Goal: Task Accomplishment & Management: Use online tool/utility

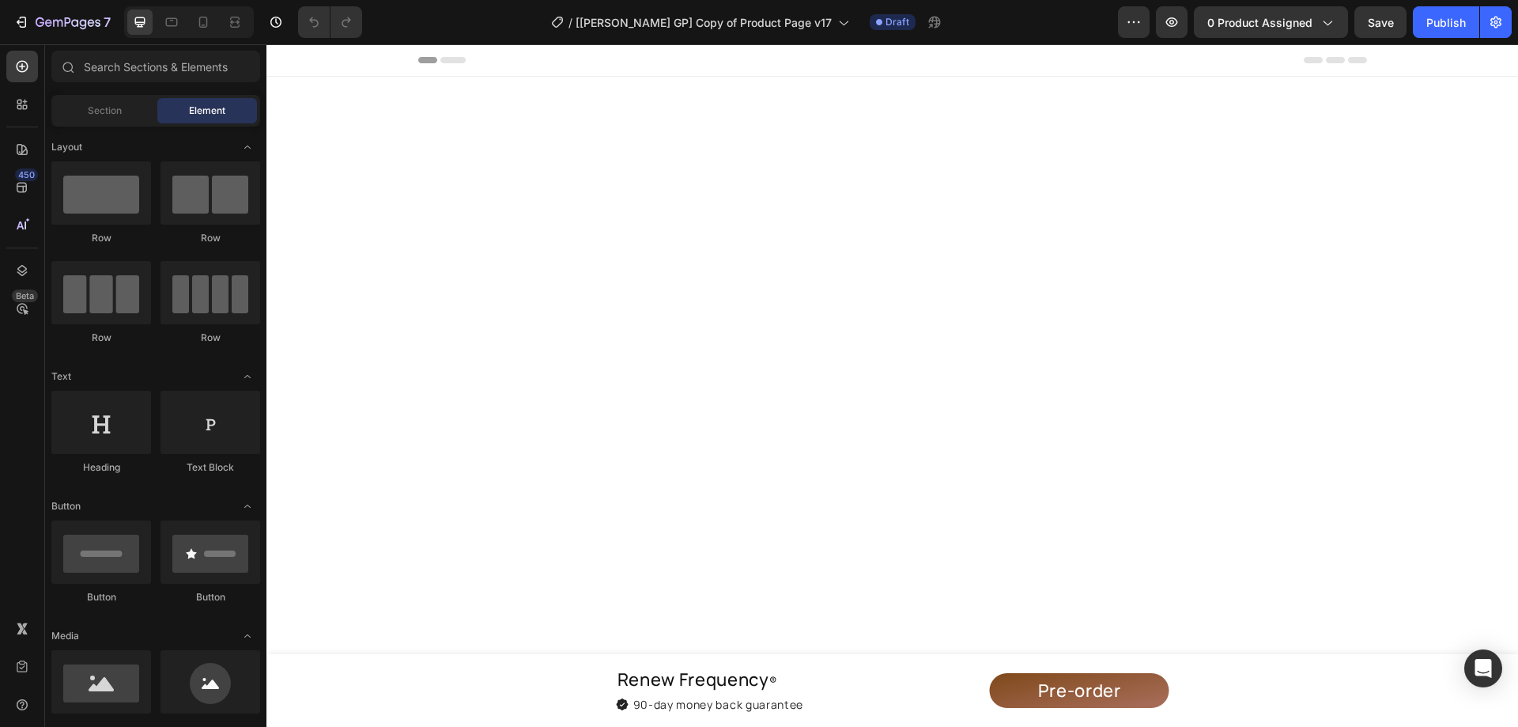
scroll to position [7684, 0]
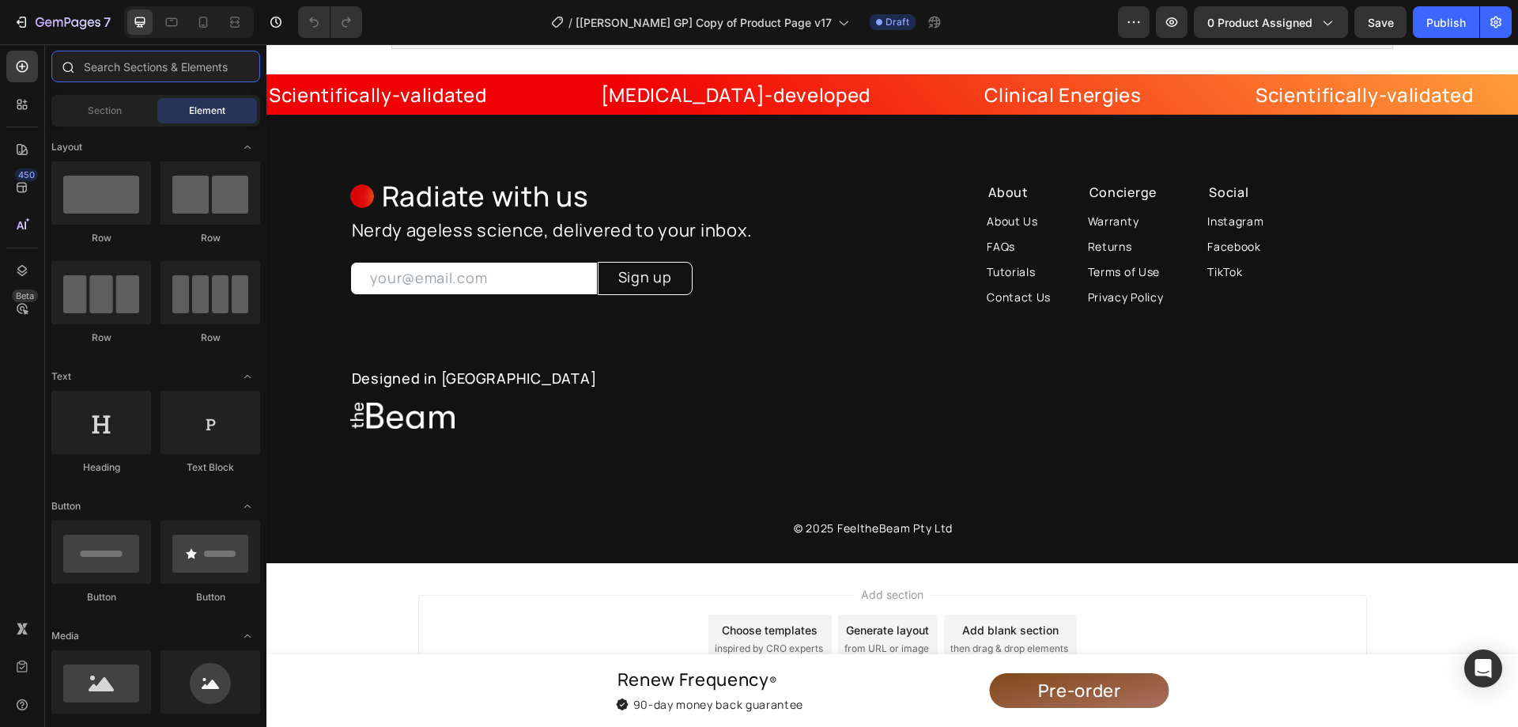
click at [123, 62] on input "text" at bounding box center [155, 67] width 209 height 32
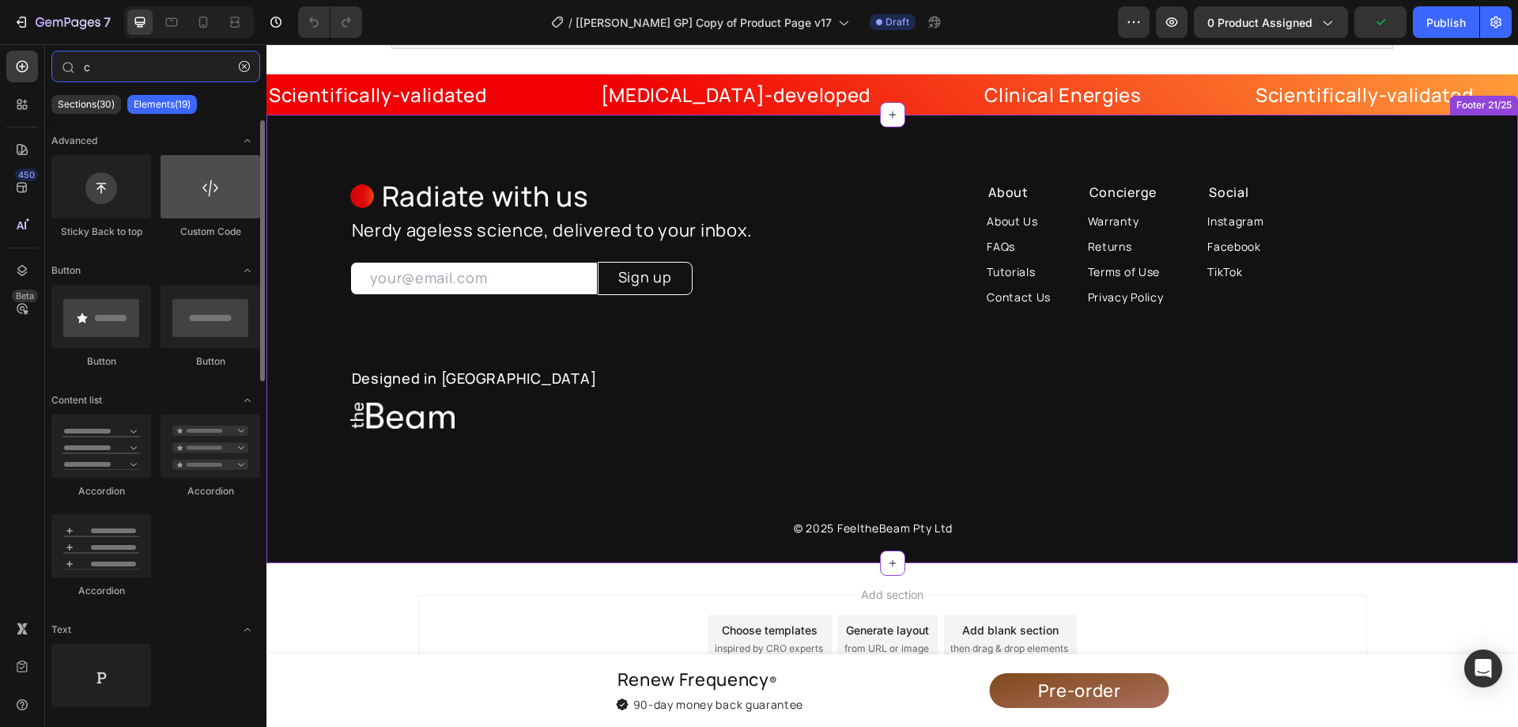
type input "c"
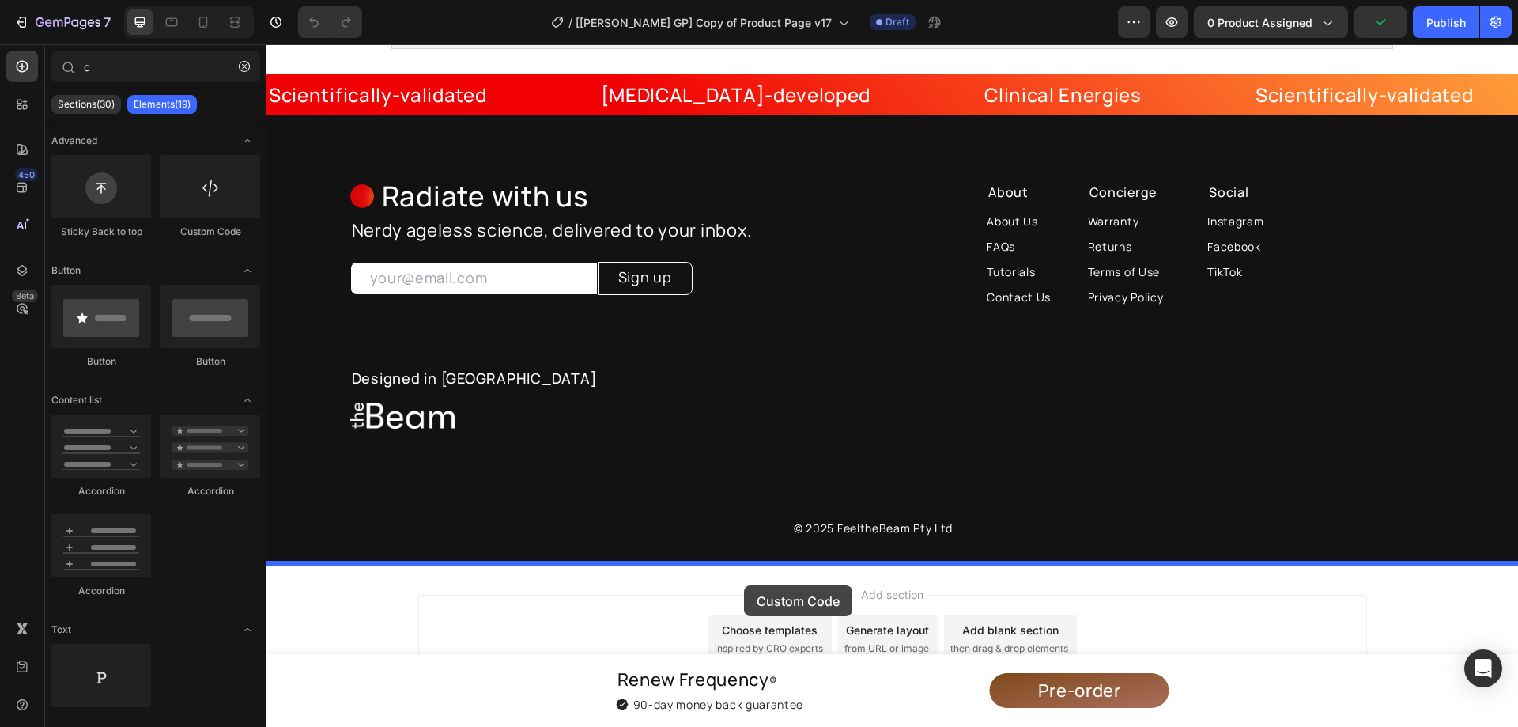
drag, startPoint x: 506, startPoint y: 259, endPoint x: 870, endPoint y: 557, distance: 470.2
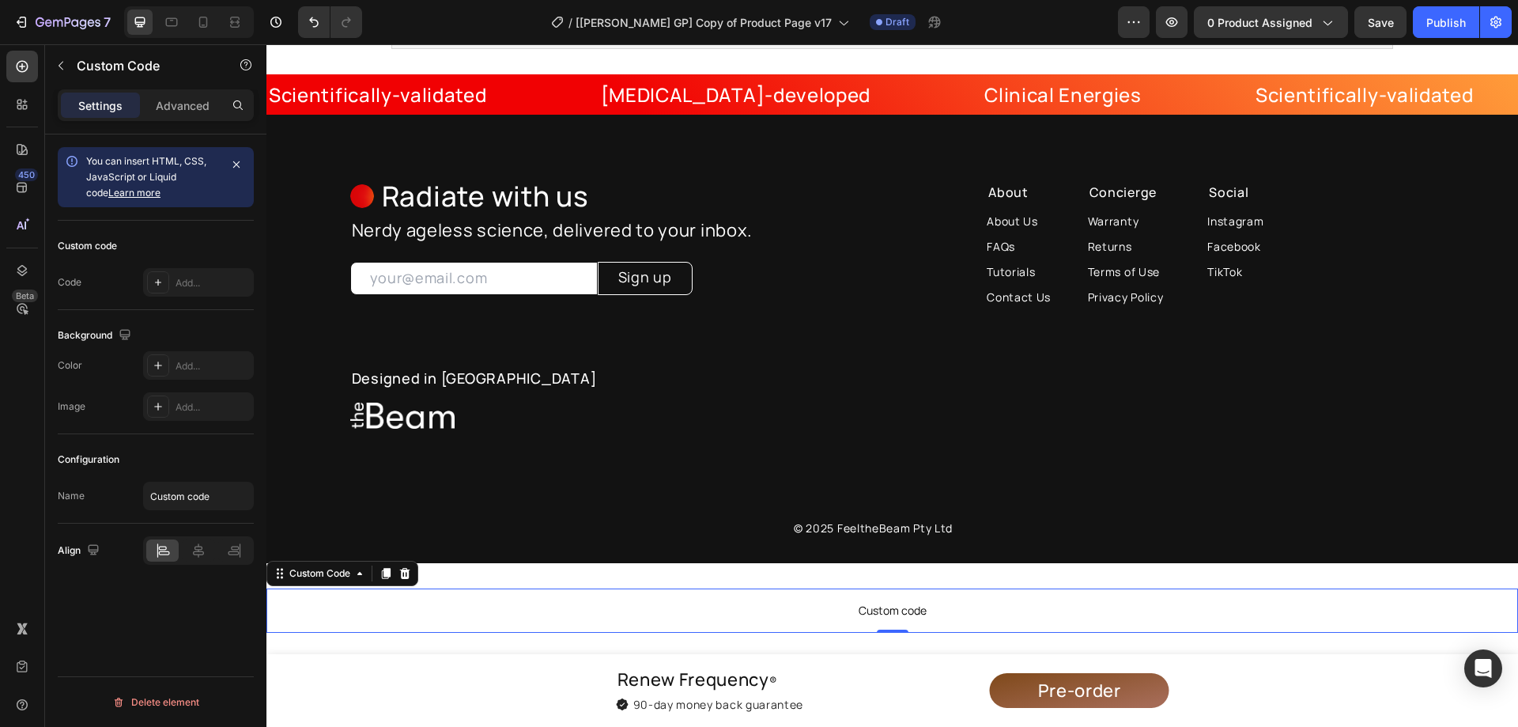
click at [857, 610] on span "Custom code" at bounding box center [892, 610] width 1252 height 19
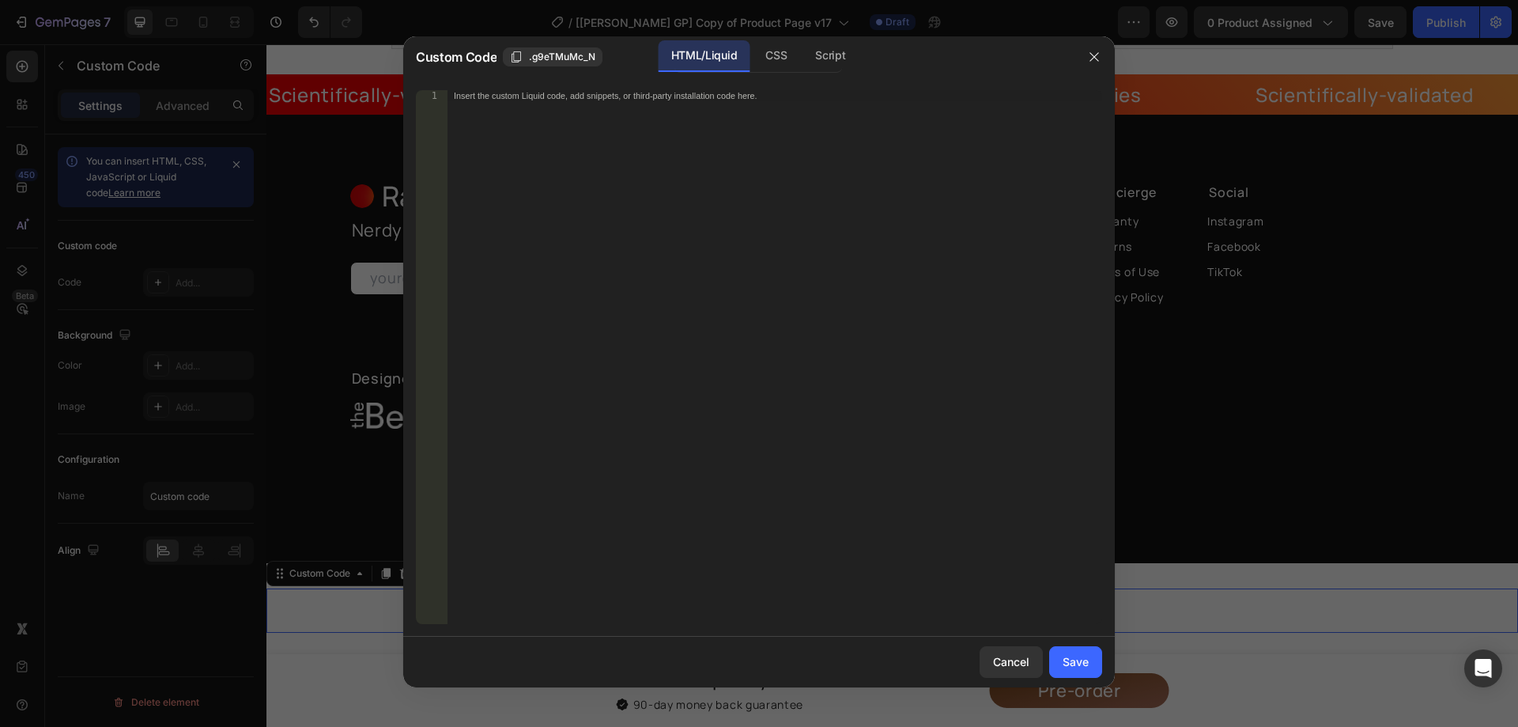
click at [757, 342] on div "Insert the custom Liquid code, add snippets, or third-party installation code h…" at bounding box center [774, 368] width 655 height 556
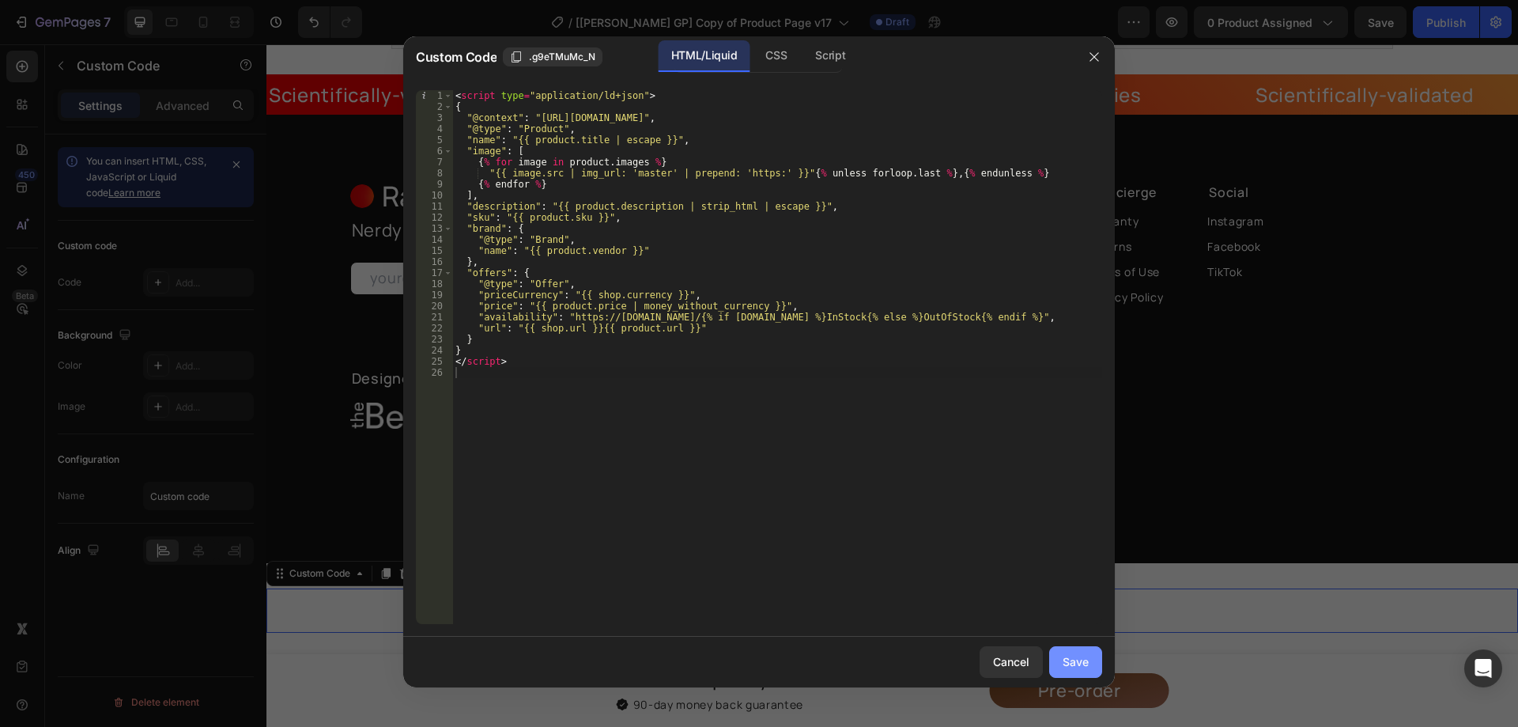
click at [1090, 665] on button "Save" at bounding box center [1075, 662] width 53 height 32
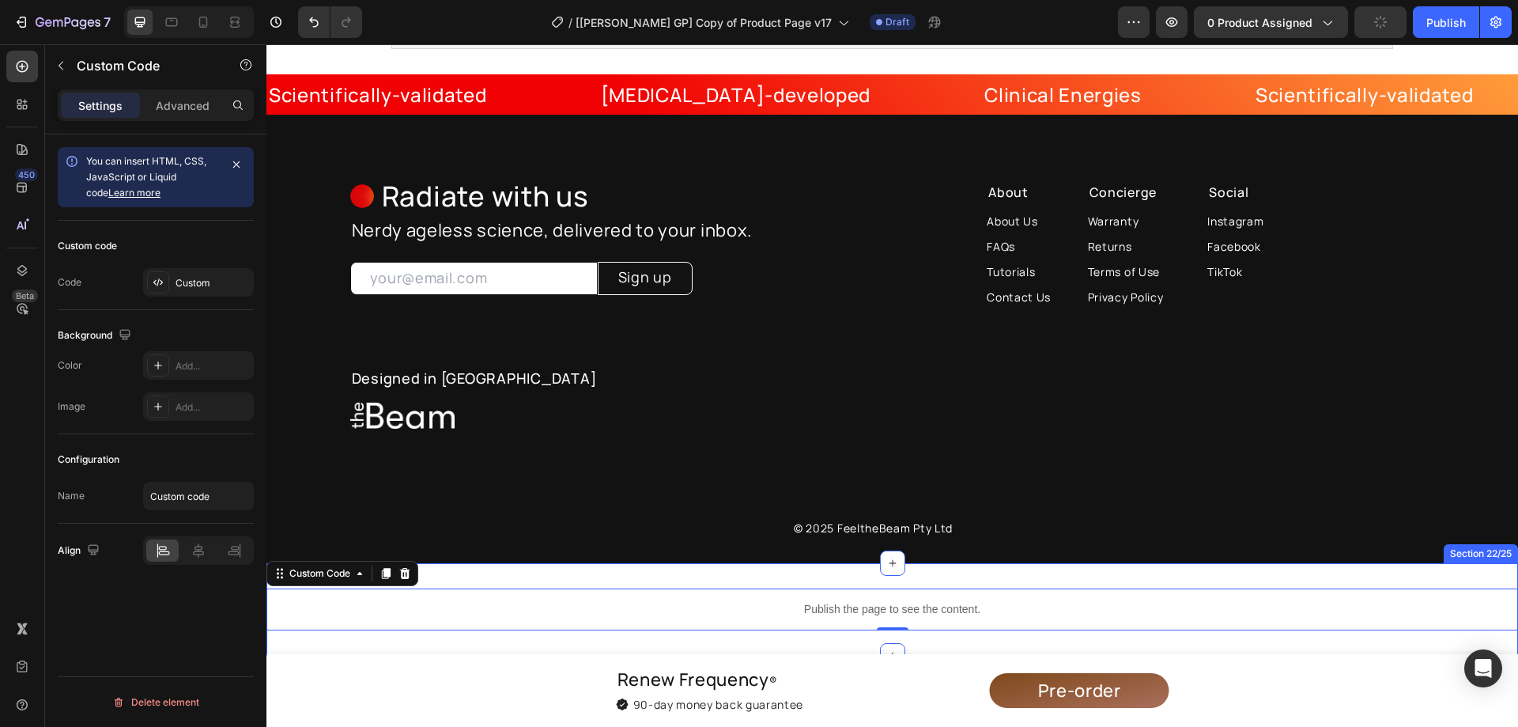
click at [676, 583] on div "Publish the page to see the content. Custom Code 0 Section 22/25" at bounding box center [892, 609] width 1252 height 93
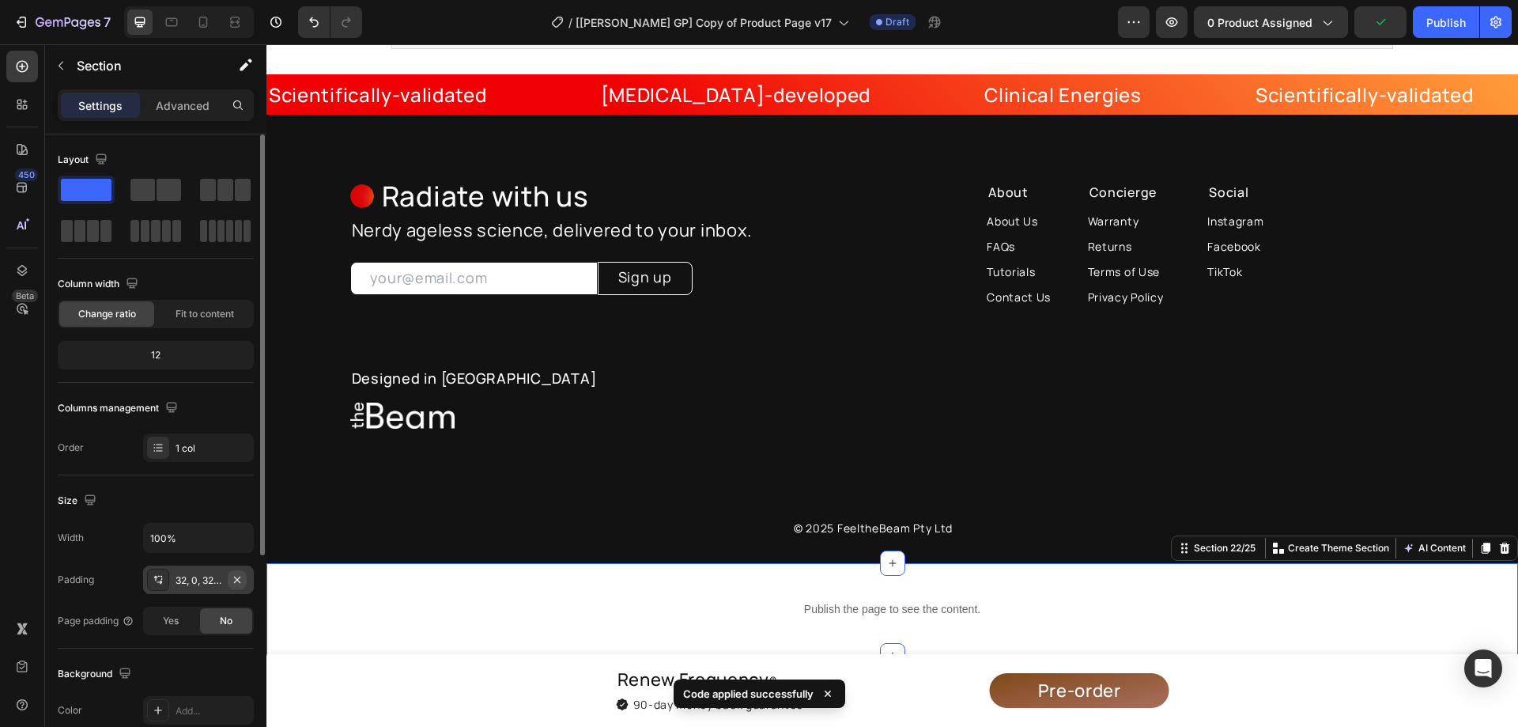
click at [235, 583] on icon "button" at bounding box center [237, 579] width 13 height 13
click at [1446, 17] on div "Publish" at bounding box center [1446, 22] width 40 height 17
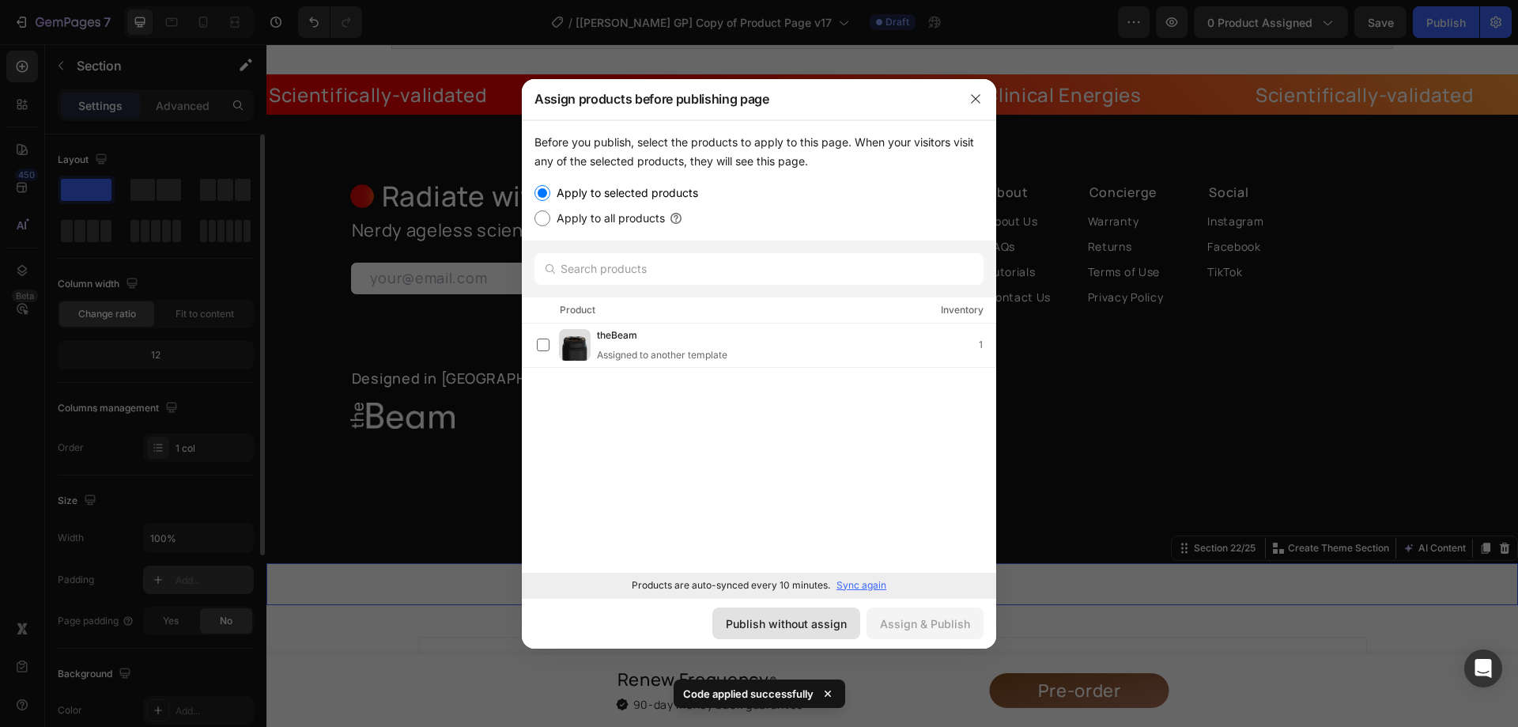
drag, startPoint x: 803, startPoint y: 624, endPoint x: 538, endPoint y: 583, distance: 268.7
click at [803, 624] on div "Publish without assign" at bounding box center [786, 623] width 121 height 17
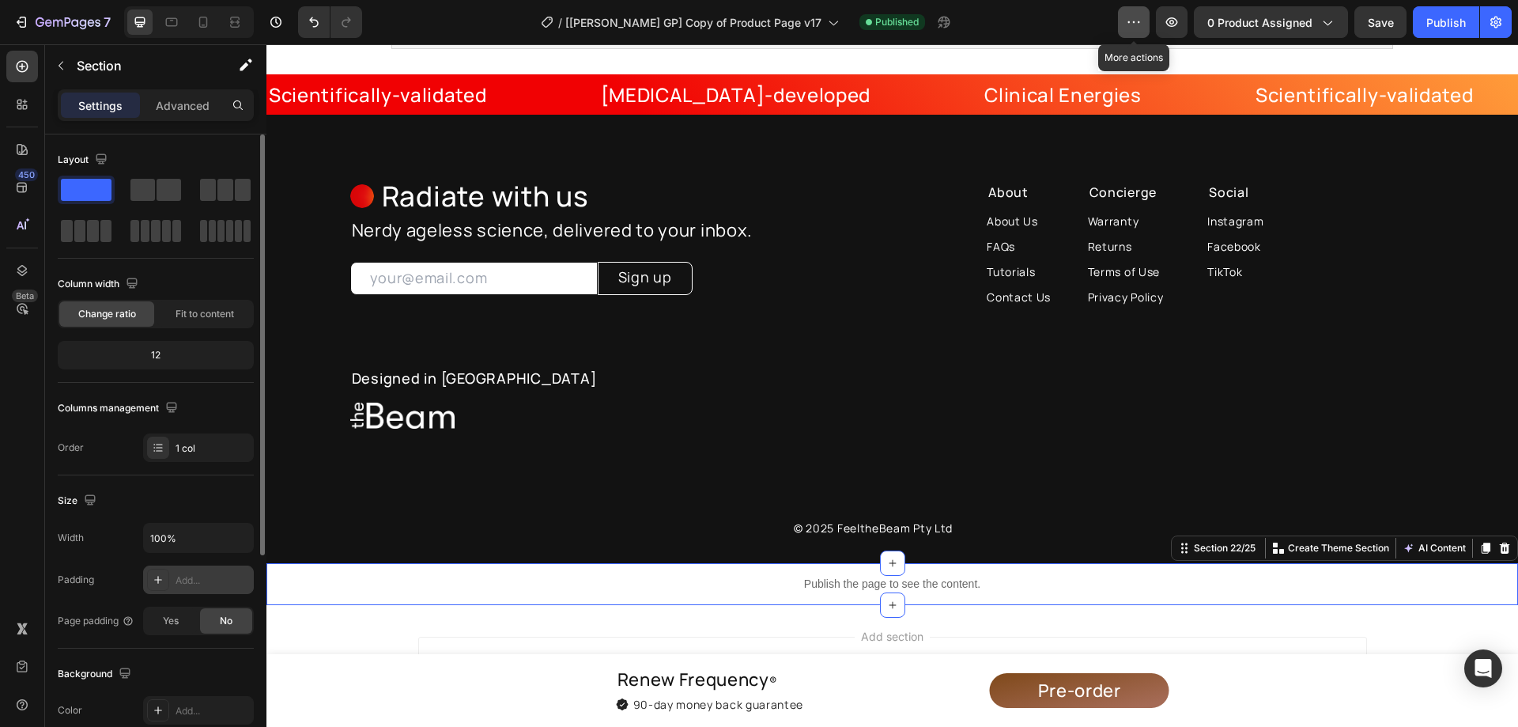
click at [1125, 26] on button "button" at bounding box center [1134, 22] width 32 height 32
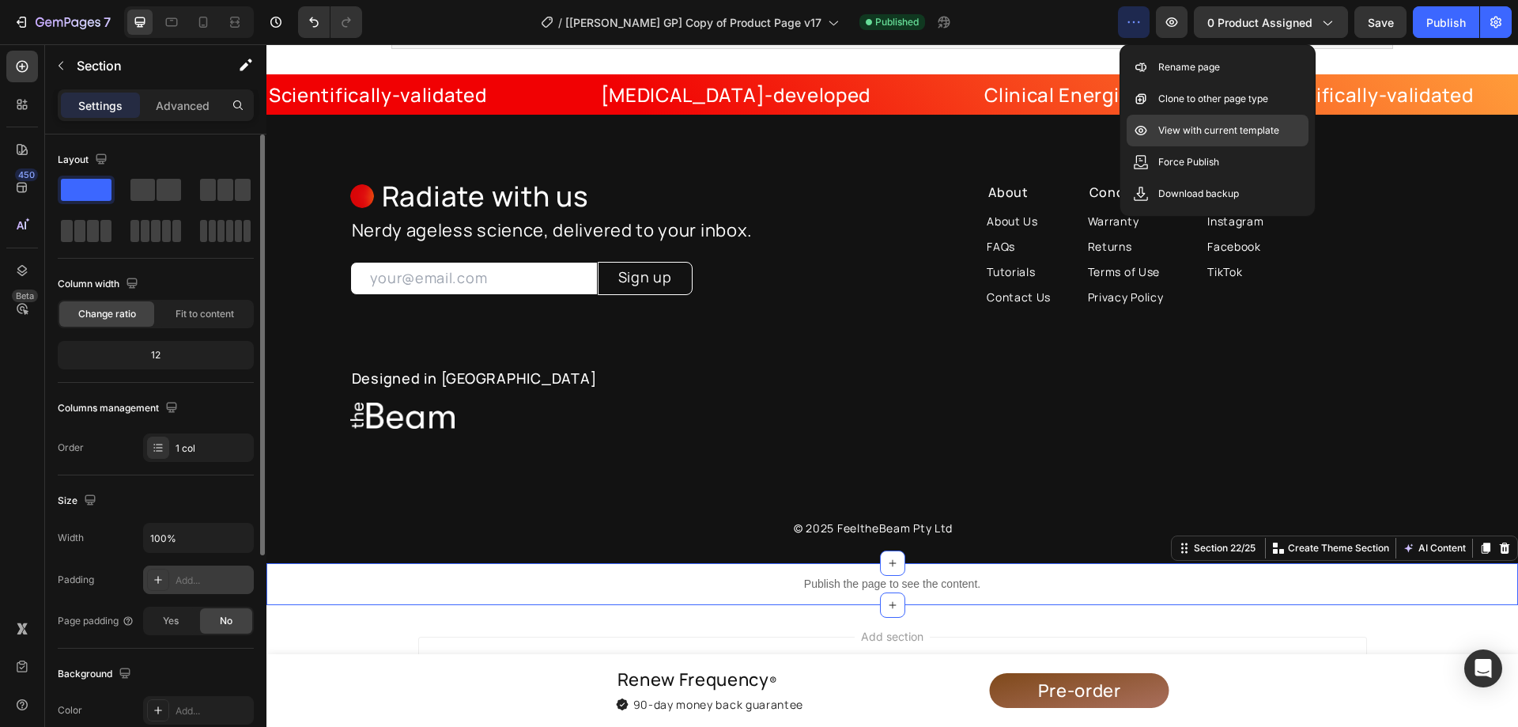
click at [1184, 123] on p "View with current template" at bounding box center [1218, 131] width 121 height 16
click at [816, 568] on div "Publish the page to see the content." at bounding box center [892, 584] width 1252 height 42
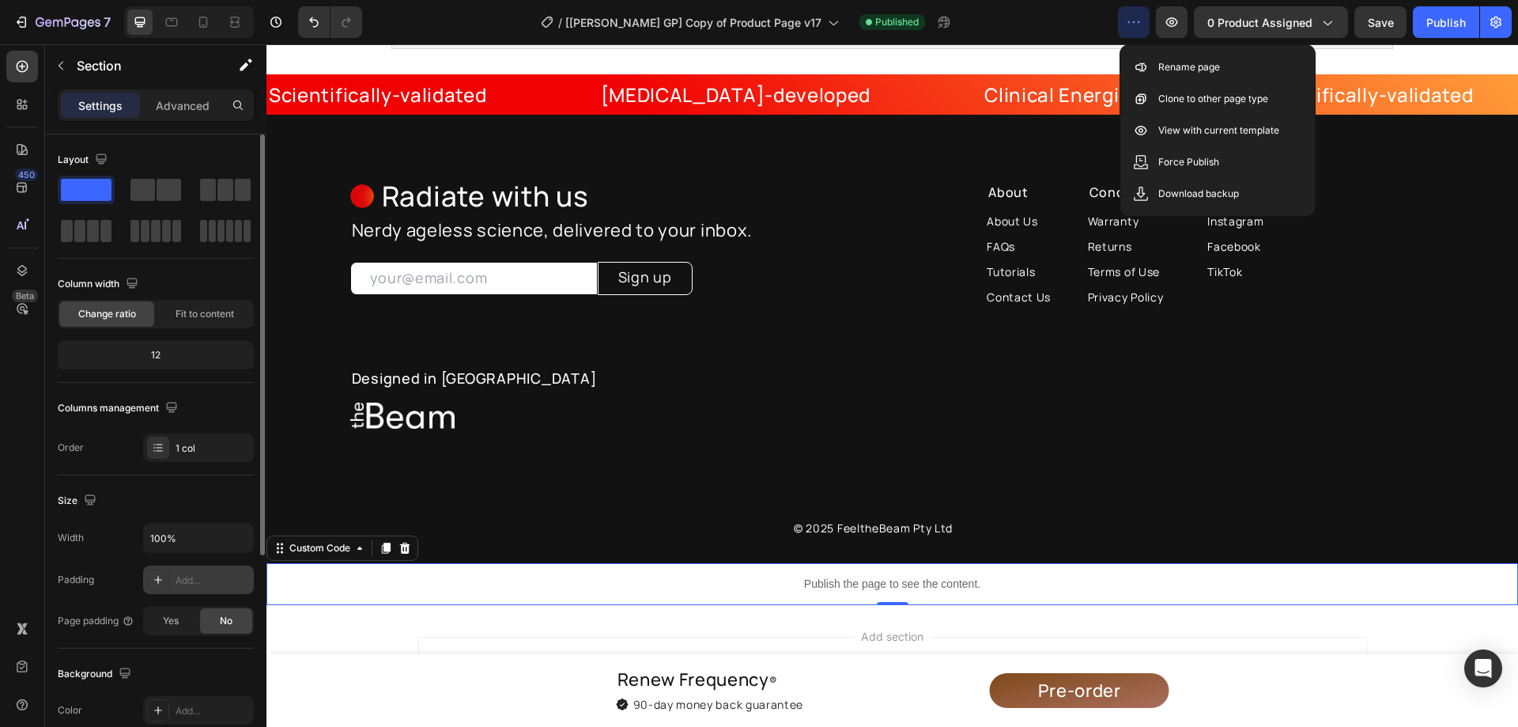
click at [816, 568] on div "Publish the page to see the content." at bounding box center [892, 584] width 1252 height 42
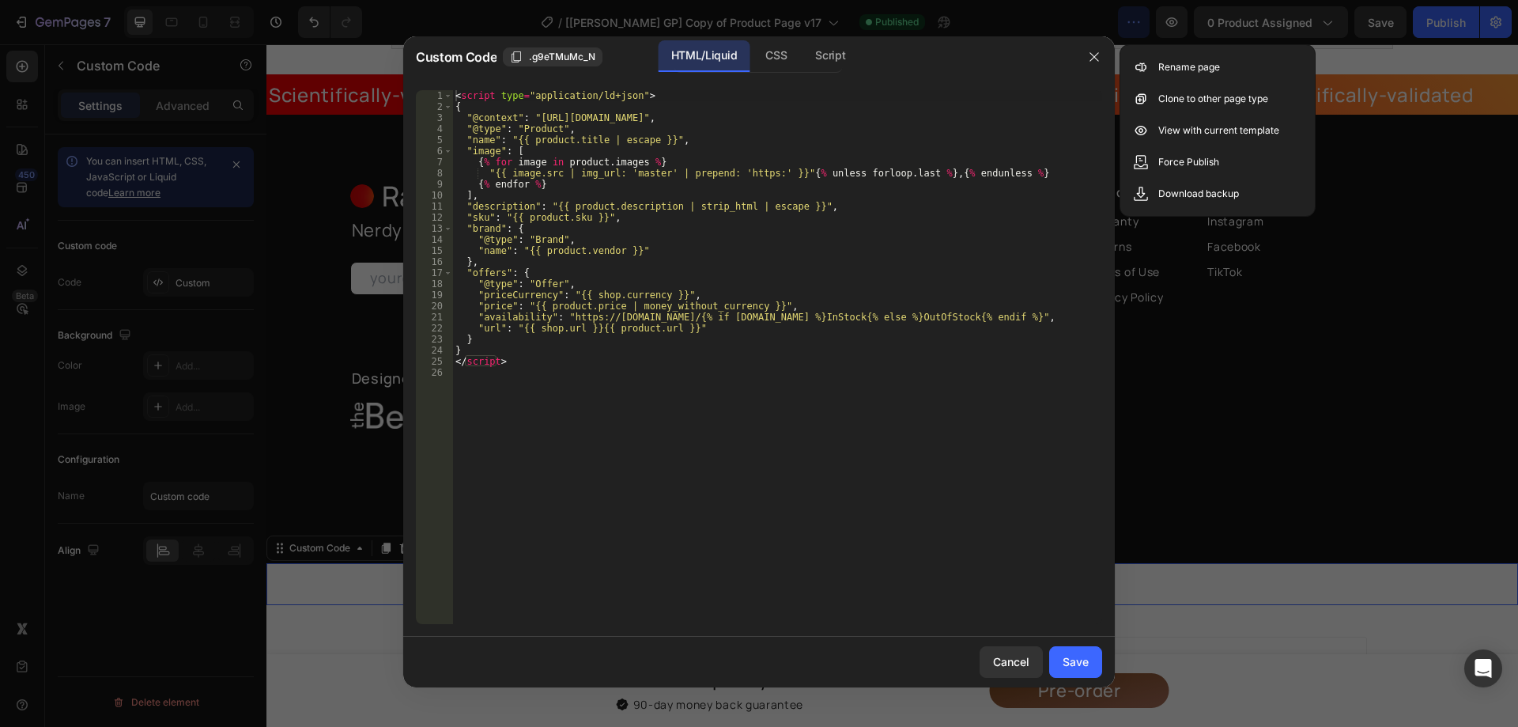
click at [742, 409] on div "< script type = "application/ld+json" > { "@context" : "[URL][DOMAIN_NAME]" , "…" at bounding box center [777, 368] width 650 height 556
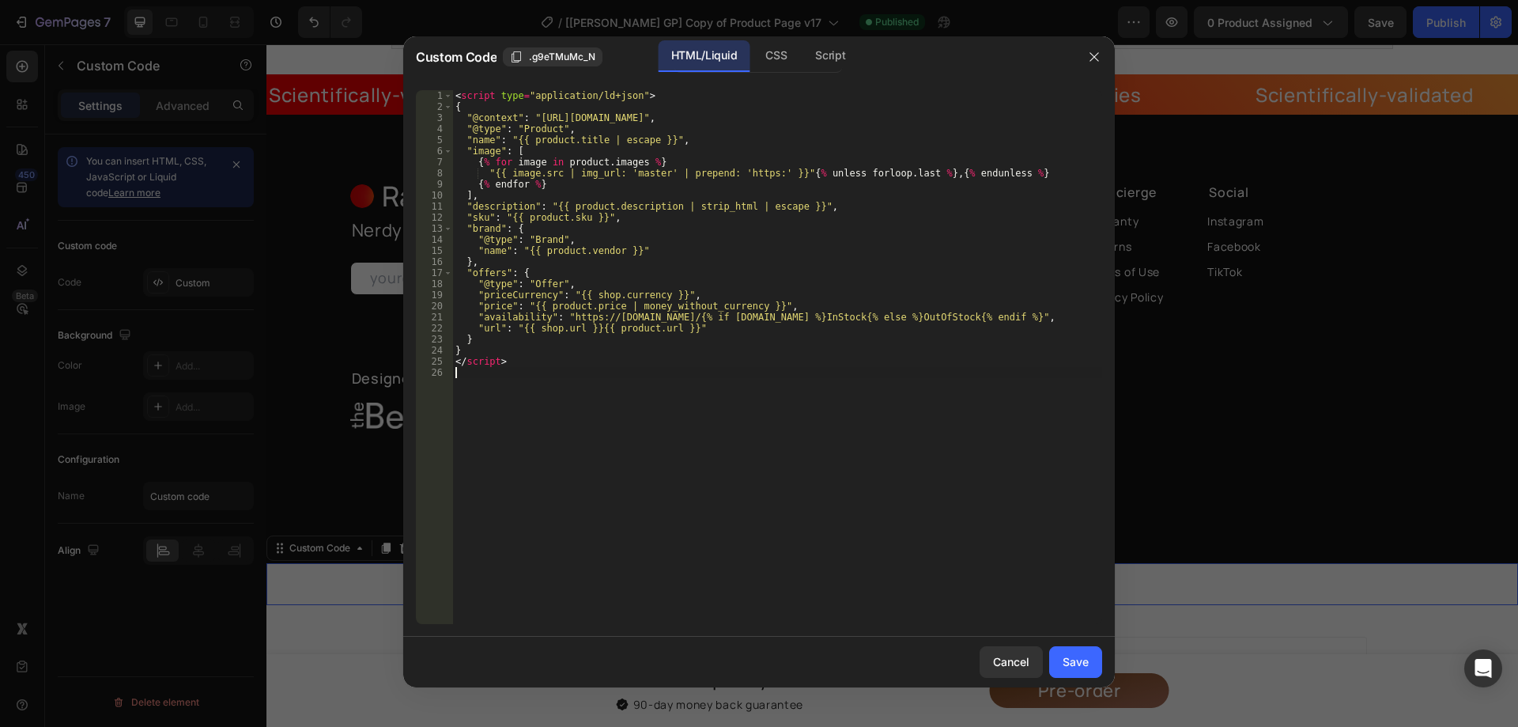
type textarea "</script>"
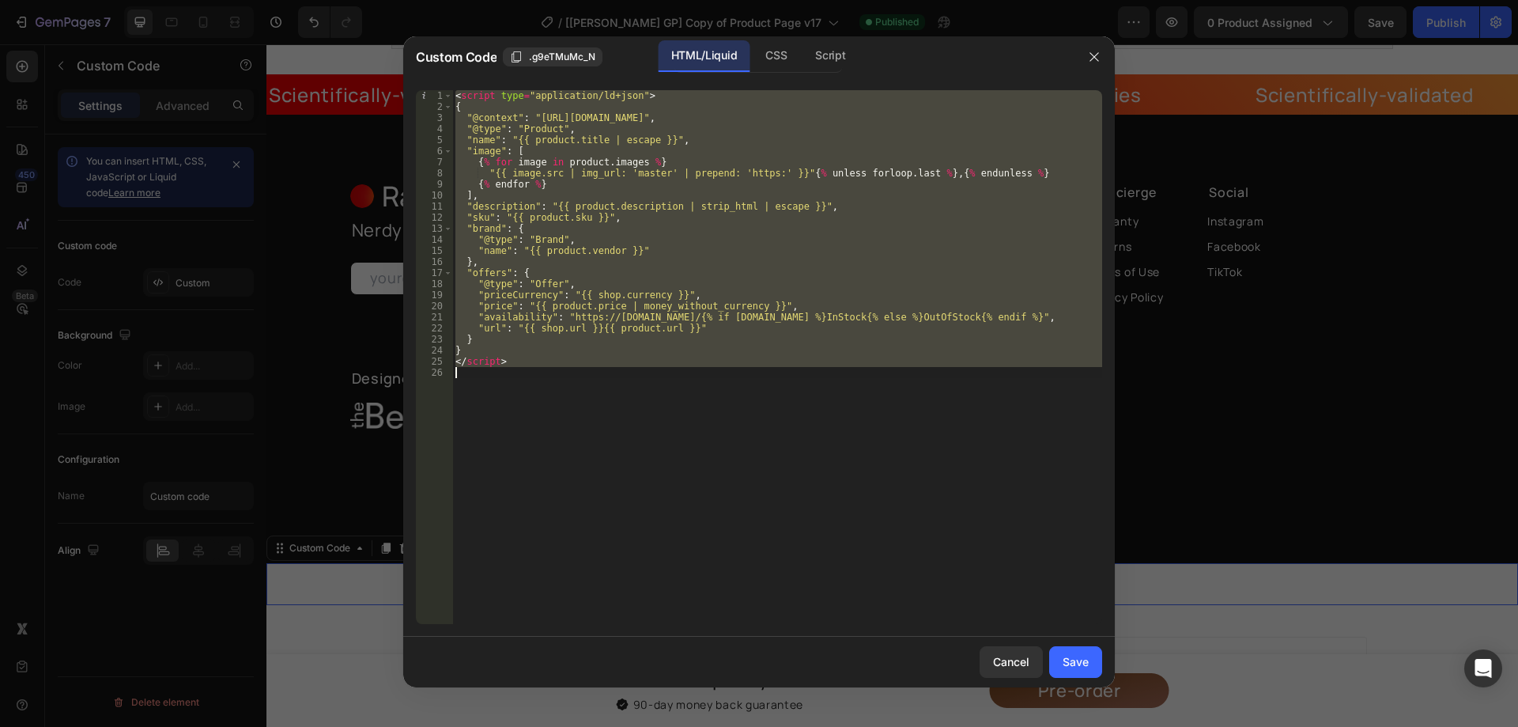
paste textarea
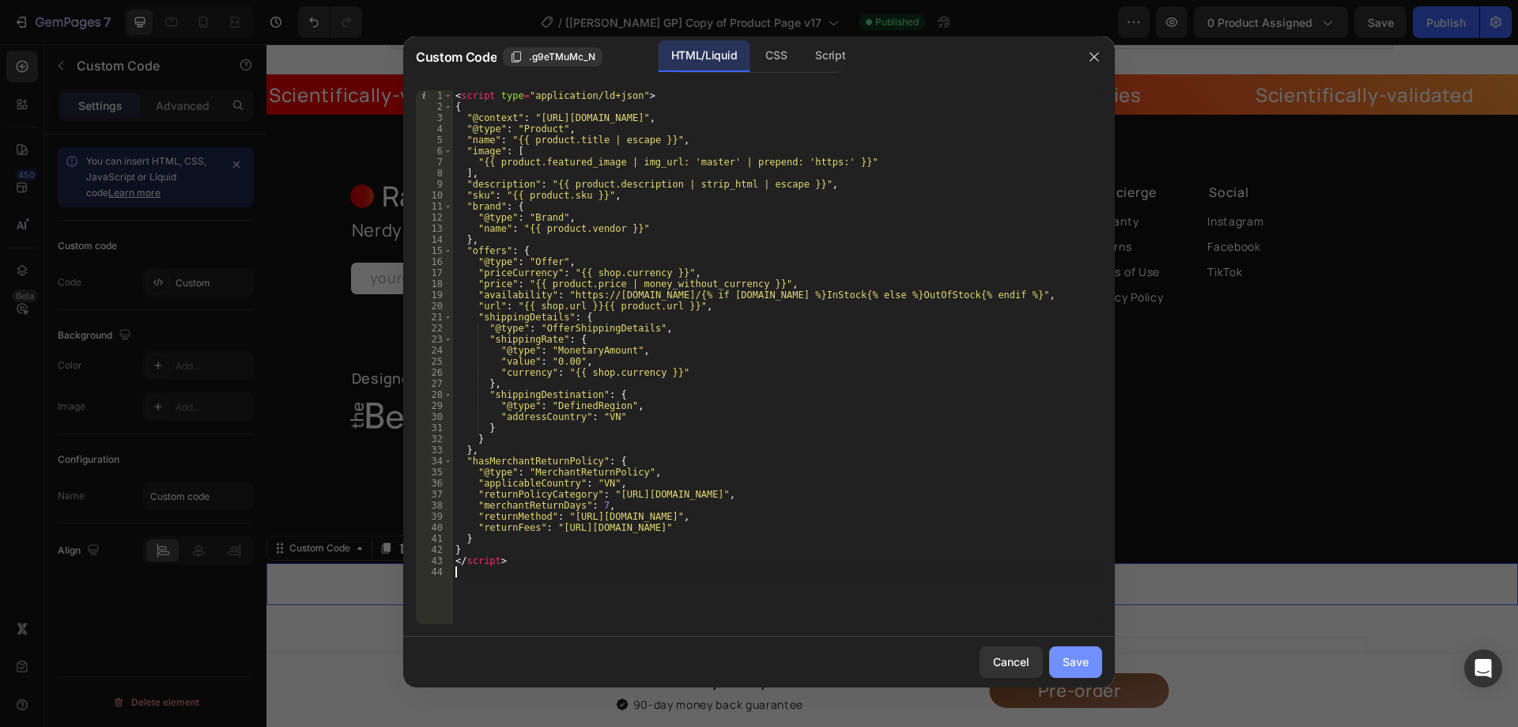
click at [1086, 668] on div "Save" at bounding box center [1076, 661] width 26 height 17
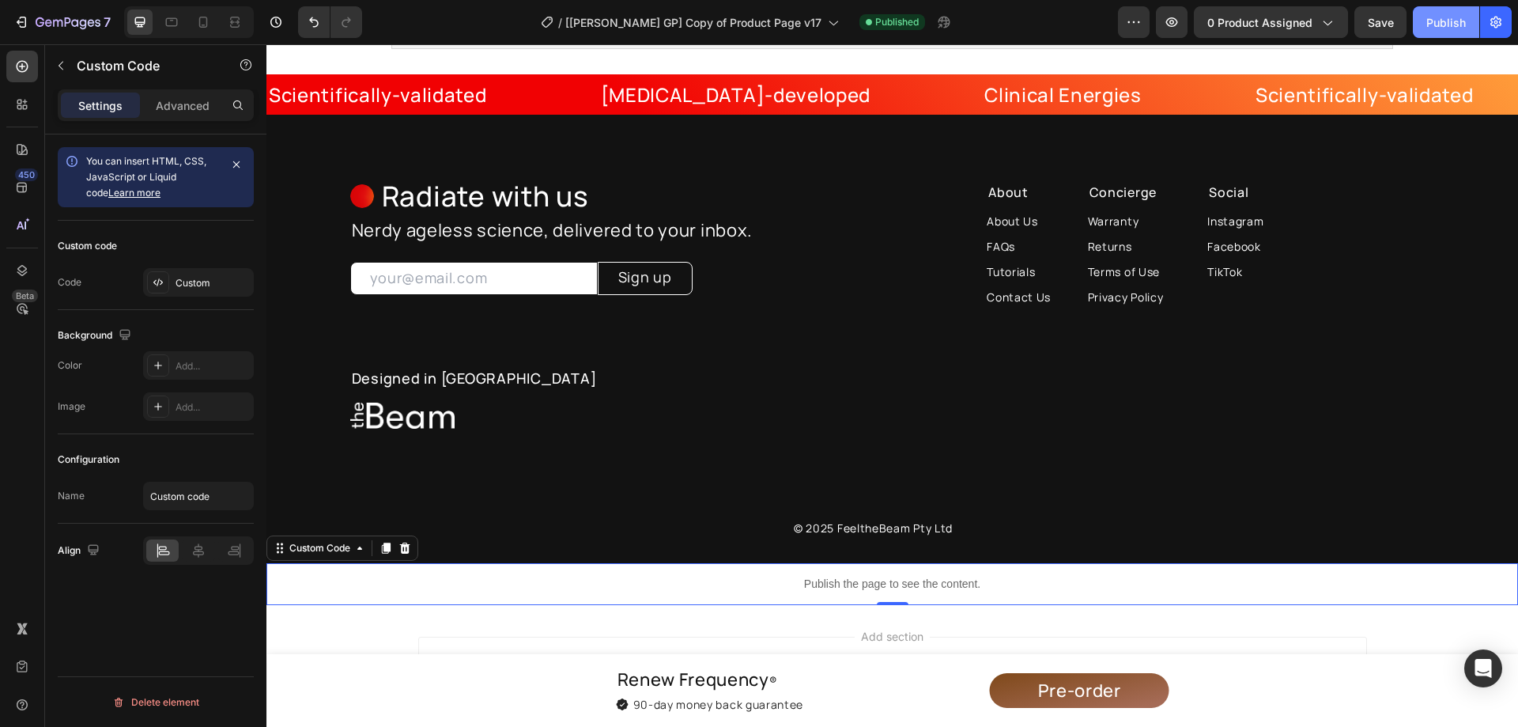
click at [1459, 28] on div "Publish" at bounding box center [1446, 22] width 40 height 17
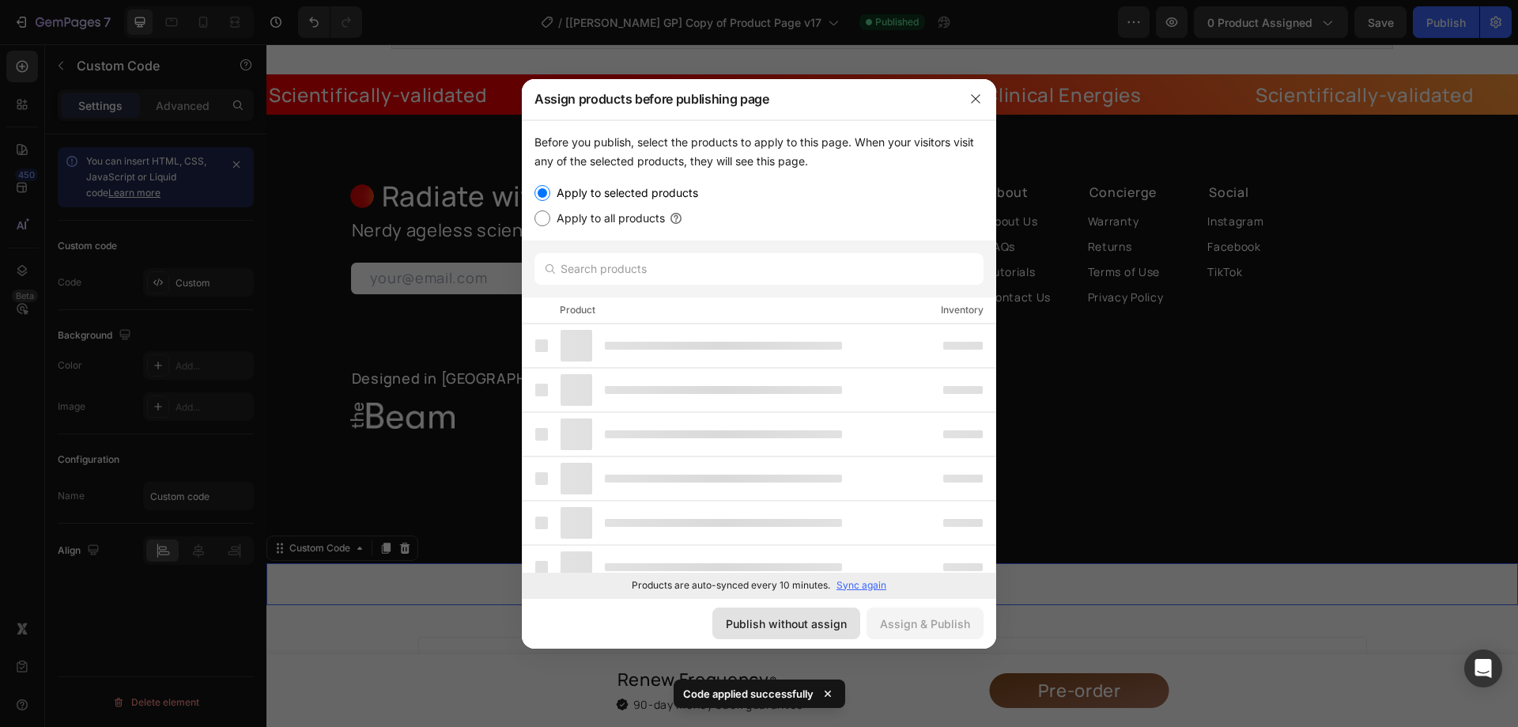
click at [825, 625] on div "Publish without assign" at bounding box center [786, 623] width 121 height 17
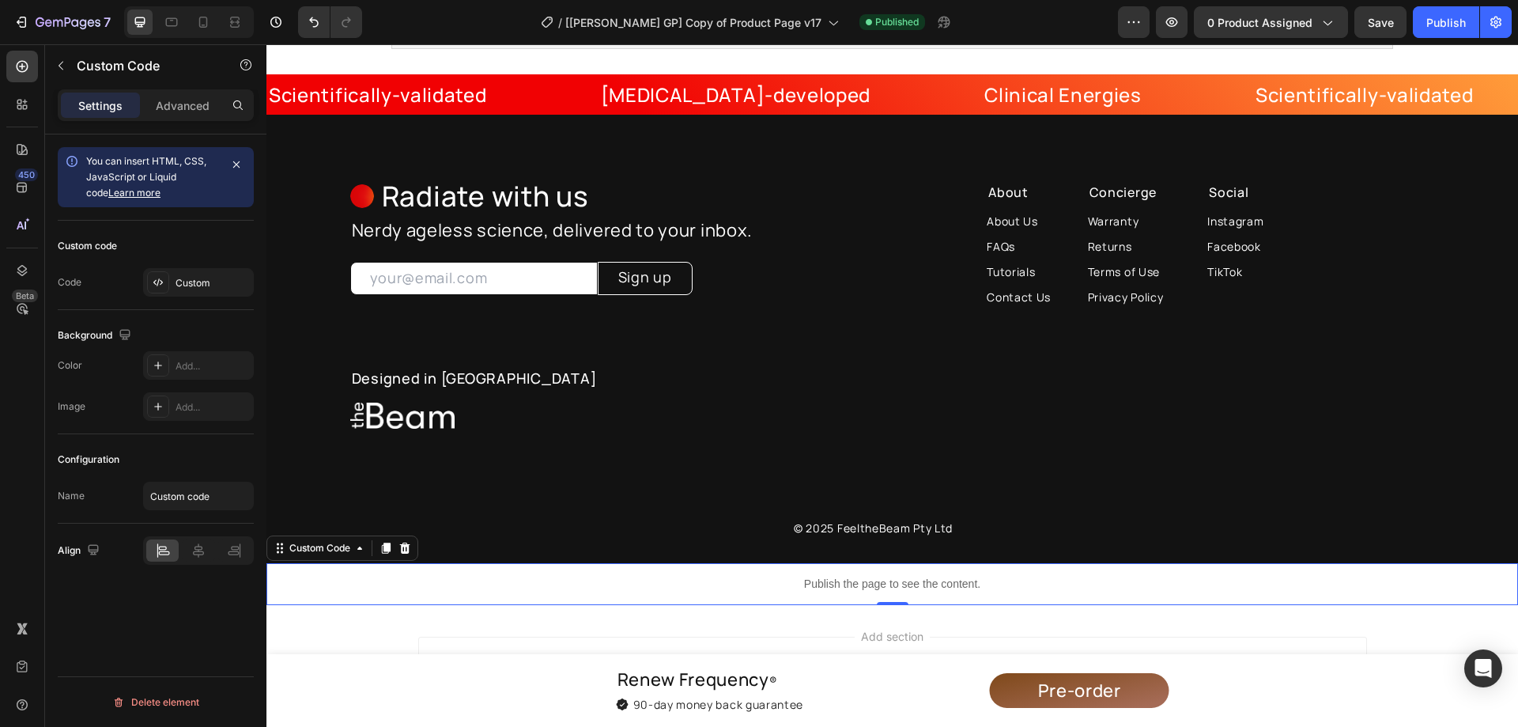
click at [851, 566] on div "Publish the page to see the content." at bounding box center [892, 584] width 1252 height 42
click at [851, 568] on div "Publish the page to see the content." at bounding box center [892, 584] width 1252 height 42
click at [821, 600] on div "Publish the page to see the content." at bounding box center [892, 584] width 1252 height 42
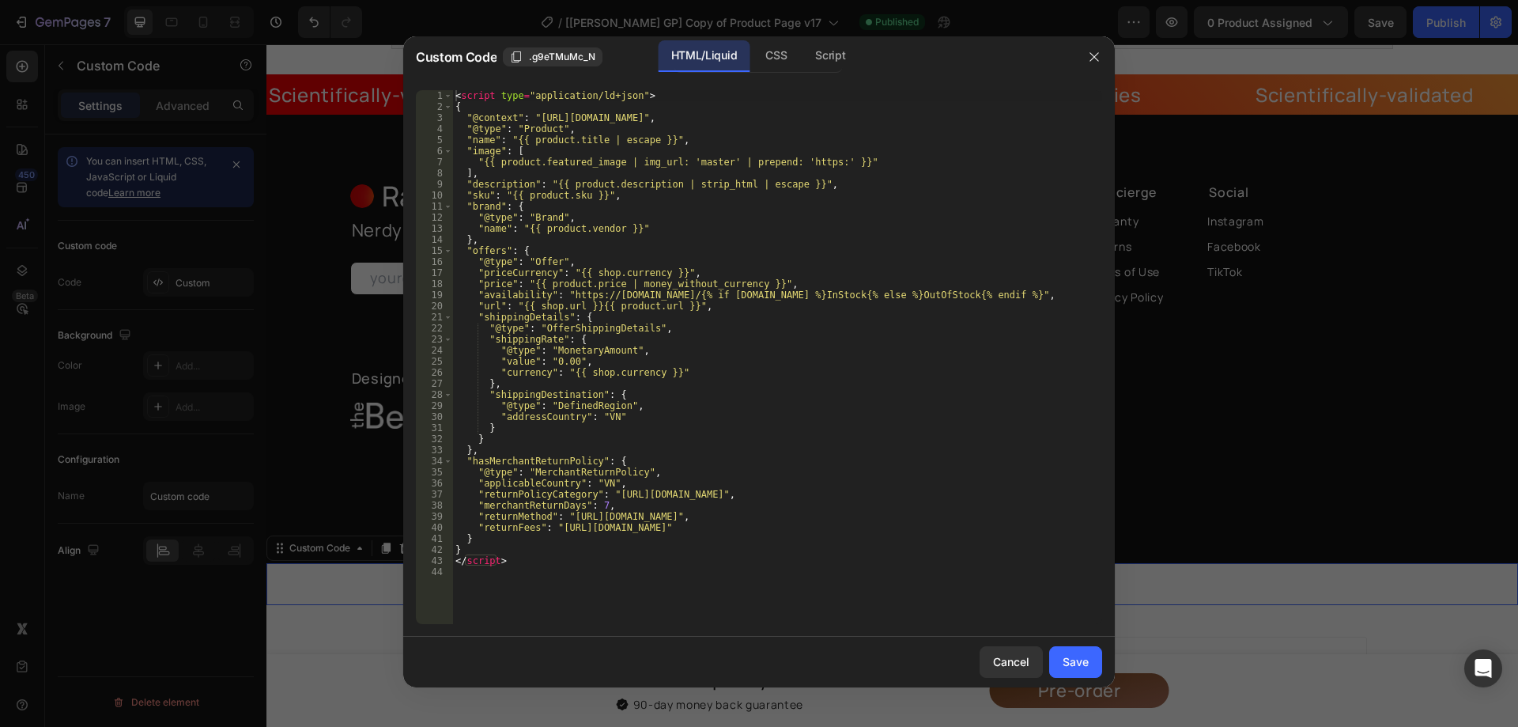
click at [750, 344] on div "< script type = "application/ld+json" > { "@context" : "[URL][DOMAIN_NAME]" , "…" at bounding box center [777, 368] width 650 height 556
type textarea "</script>"
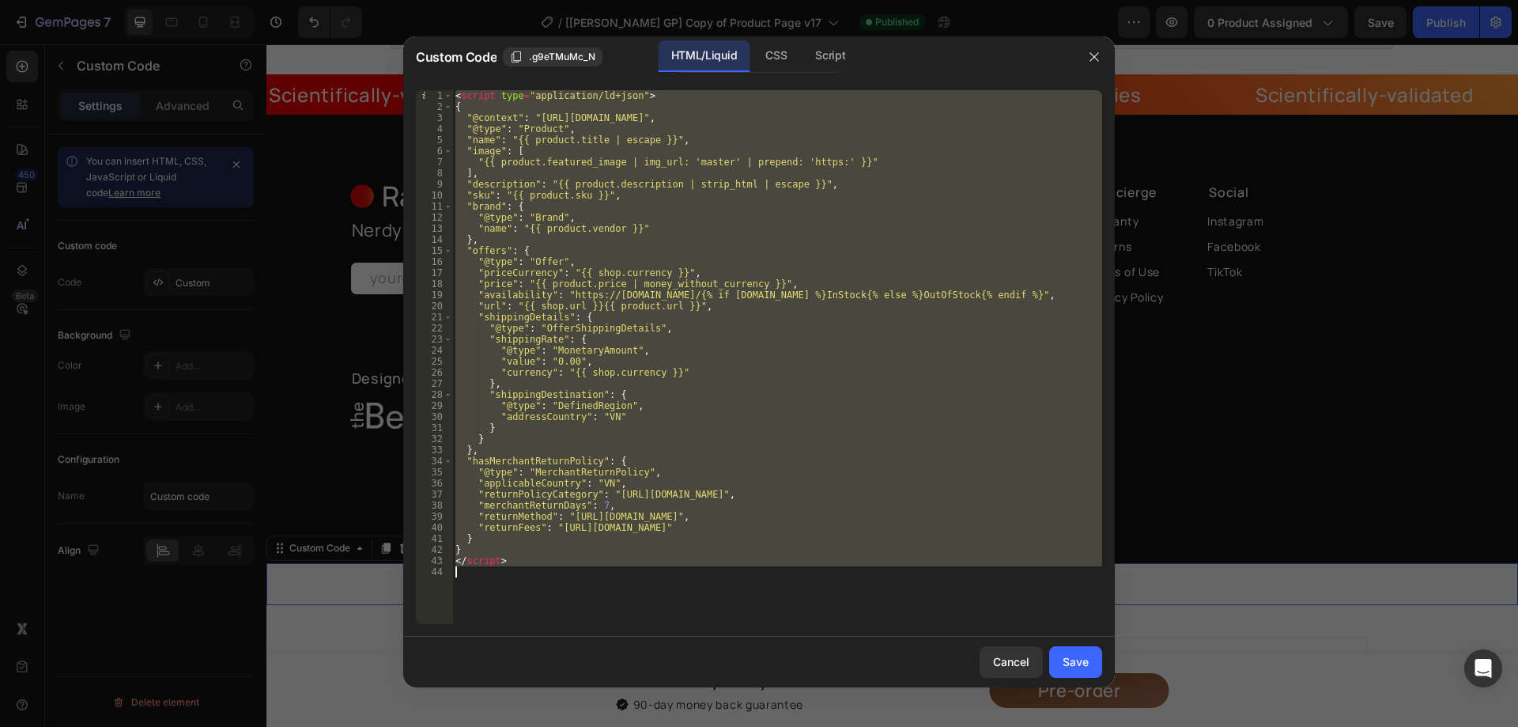
paste textarea
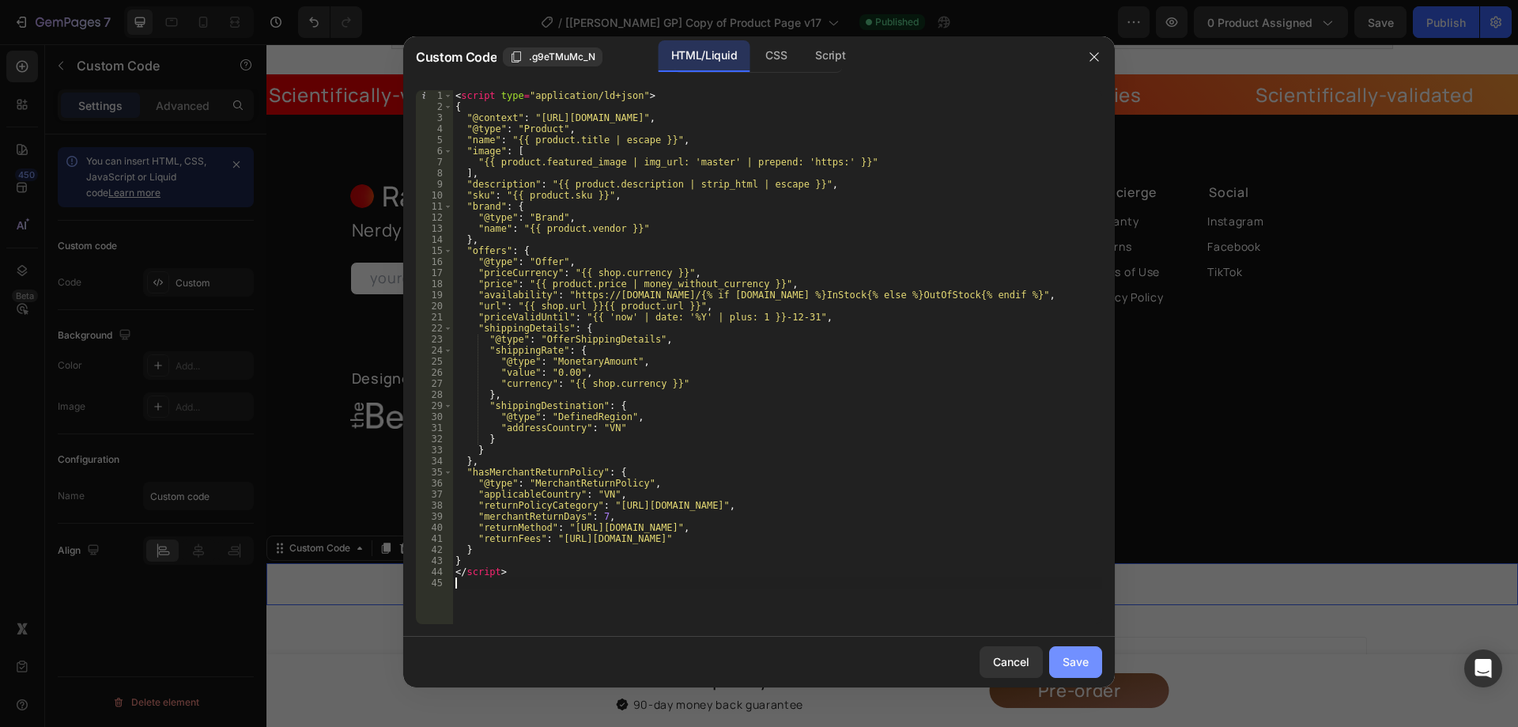
drag, startPoint x: 1067, startPoint y: 668, endPoint x: 1371, endPoint y: 93, distance: 650.4
click at [1068, 668] on div "Save" at bounding box center [1076, 661] width 26 height 17
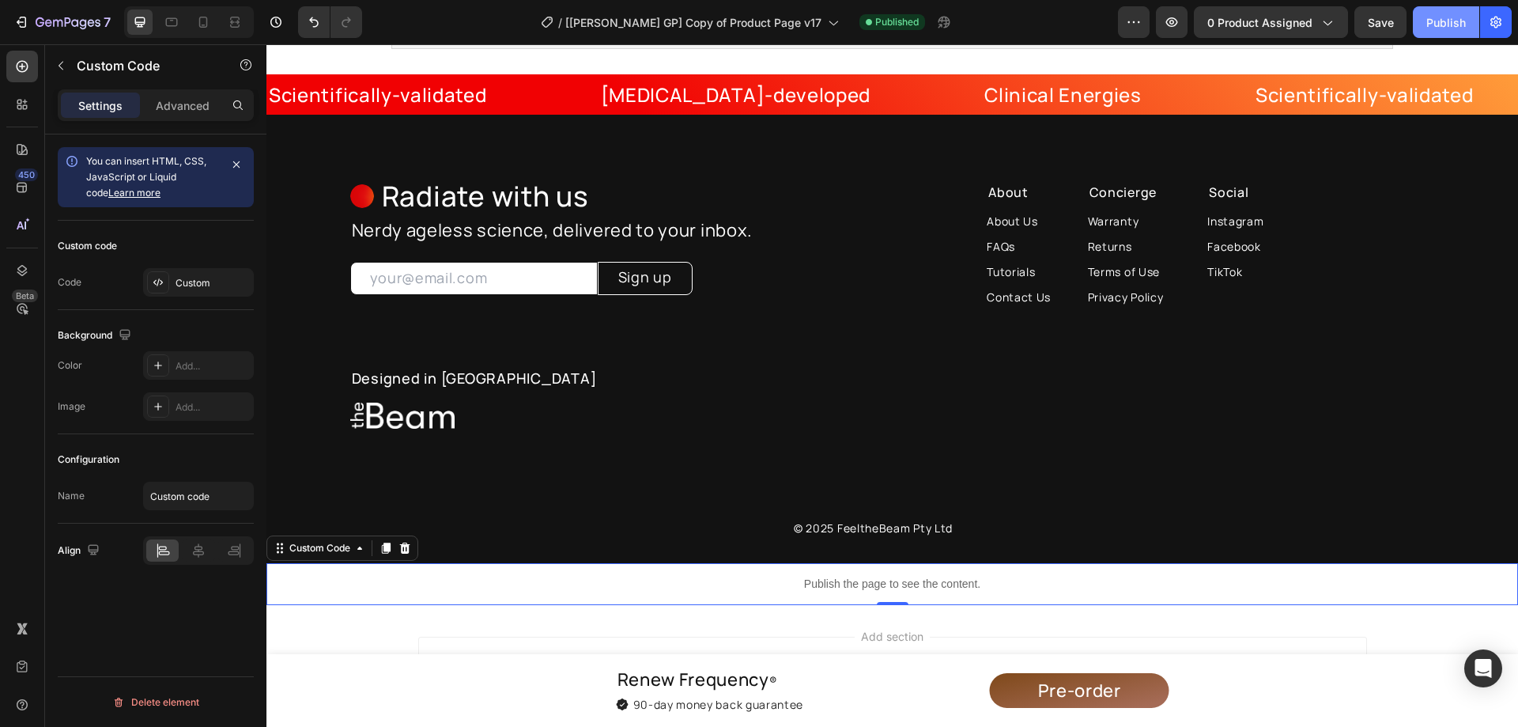
click at [1464, 27] on div "Publish" at bounding box center [1446, 22] width 40 height 17
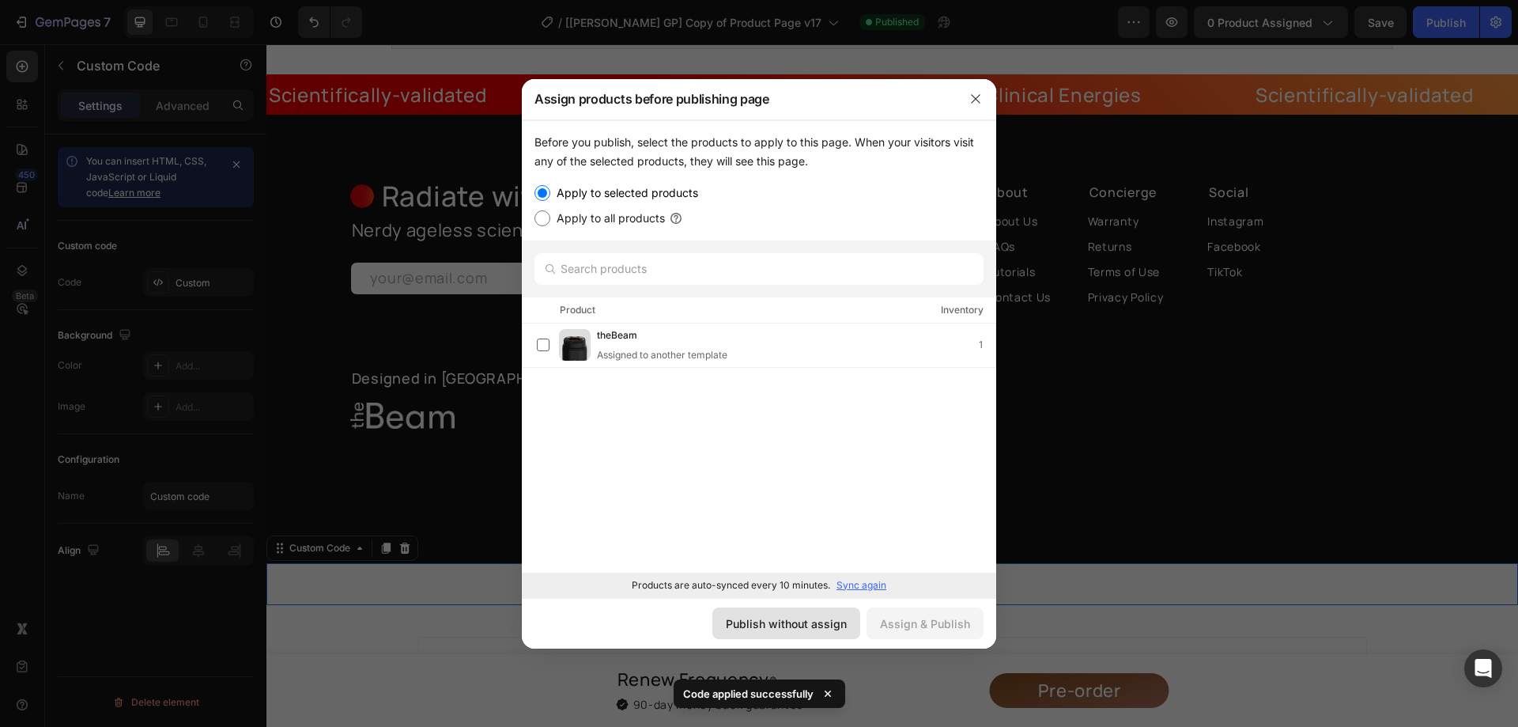
click at [812, 612] on button "Publish without assign" at bounding box center [786, 623] width 148 height 32
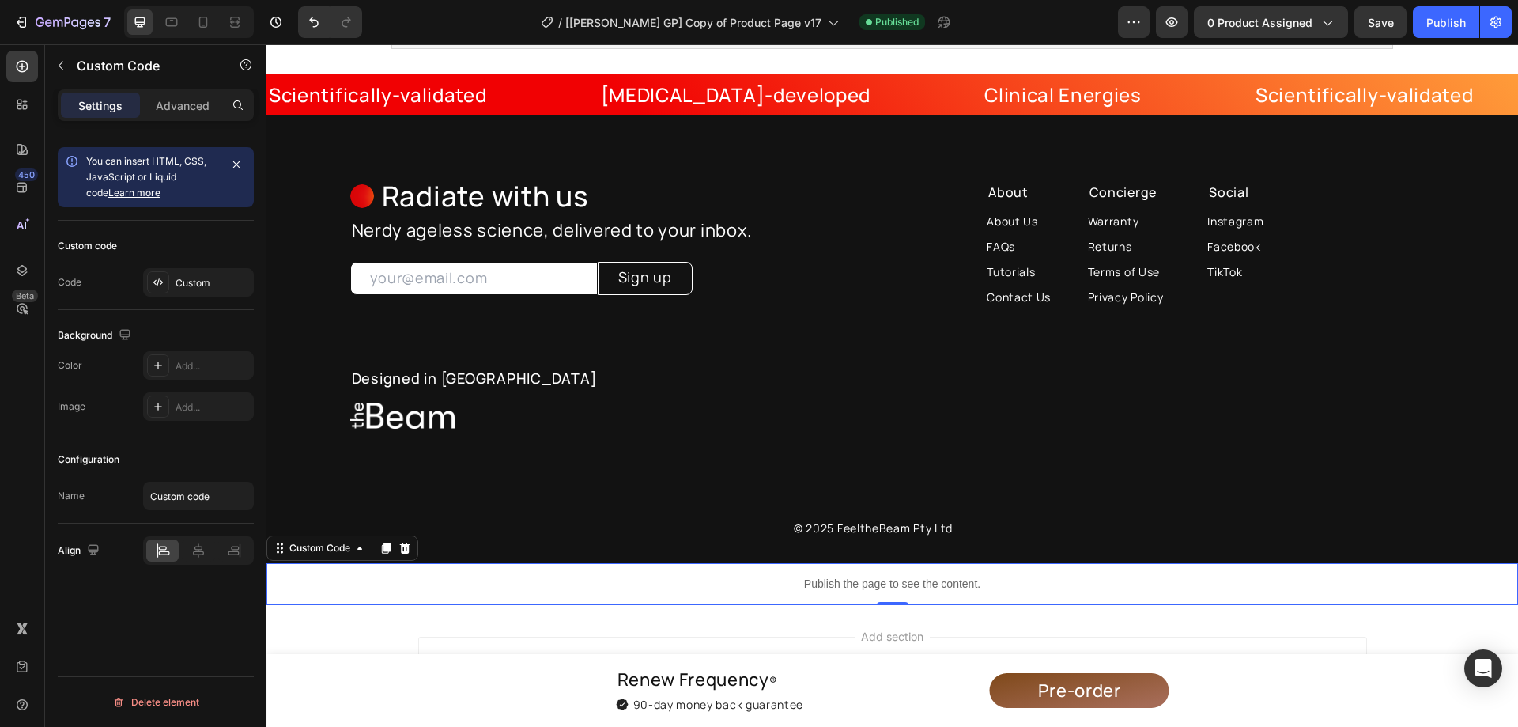
click at [754, 570] on div "Publish the page to see the content." at bounding box center [892, 584] width 1252 height 42
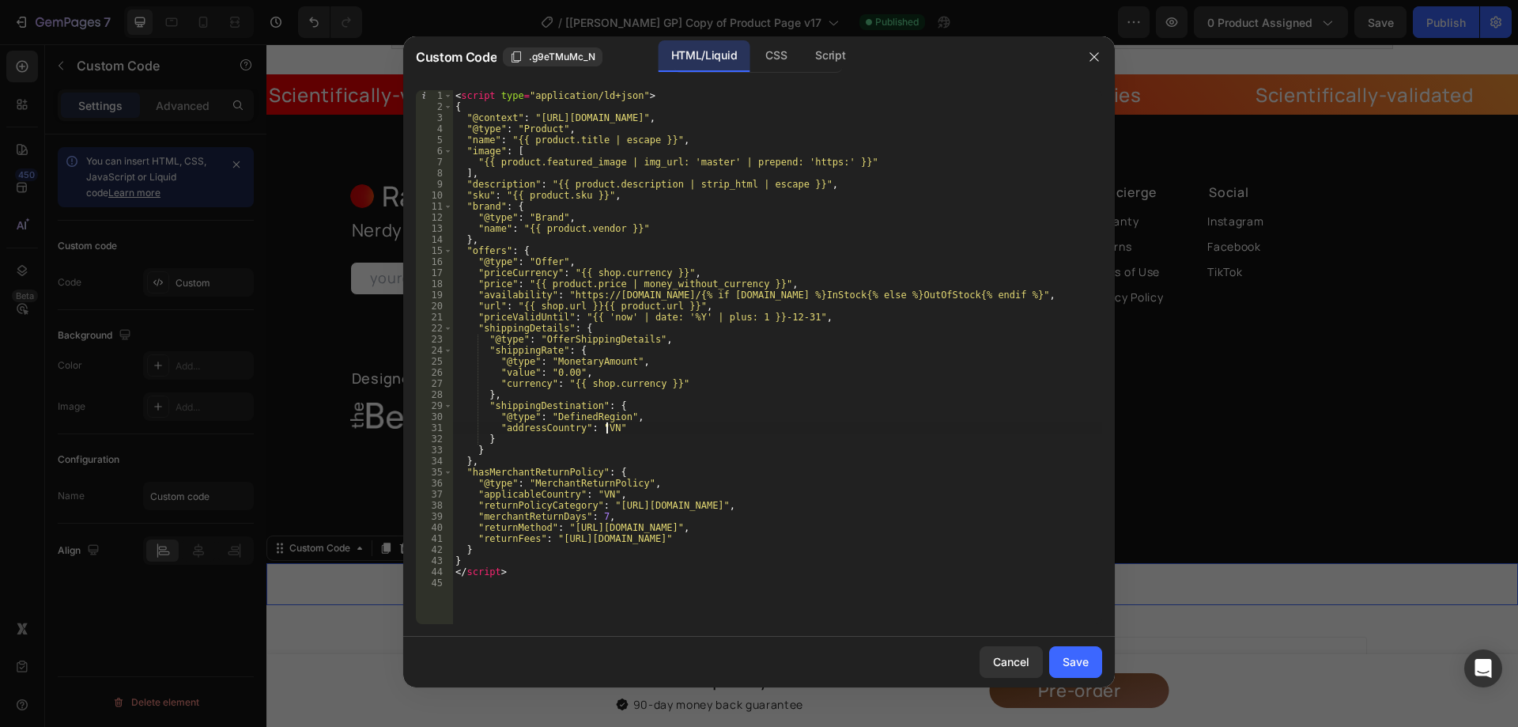
click at [607, 425] on div "< script type = "application/ld+json" > { "@context" : "[URL][DOMAIN_NAME]" , "…" at bounding box center [777, 368] width 650 height 556
click at [599, 425] on div "< script type = "application/ld+json" > { "@context" : "[URL][DOMAIN_NAME]" , "…" at bounding box center [777, 368] width 650 height 556
click at [599, 426] on div "< script type = "application/ld+json" > { "@context" : "[URL][DOMAIN_NAME]" , "…" at bounding box center [777, 368] width 650 height 556
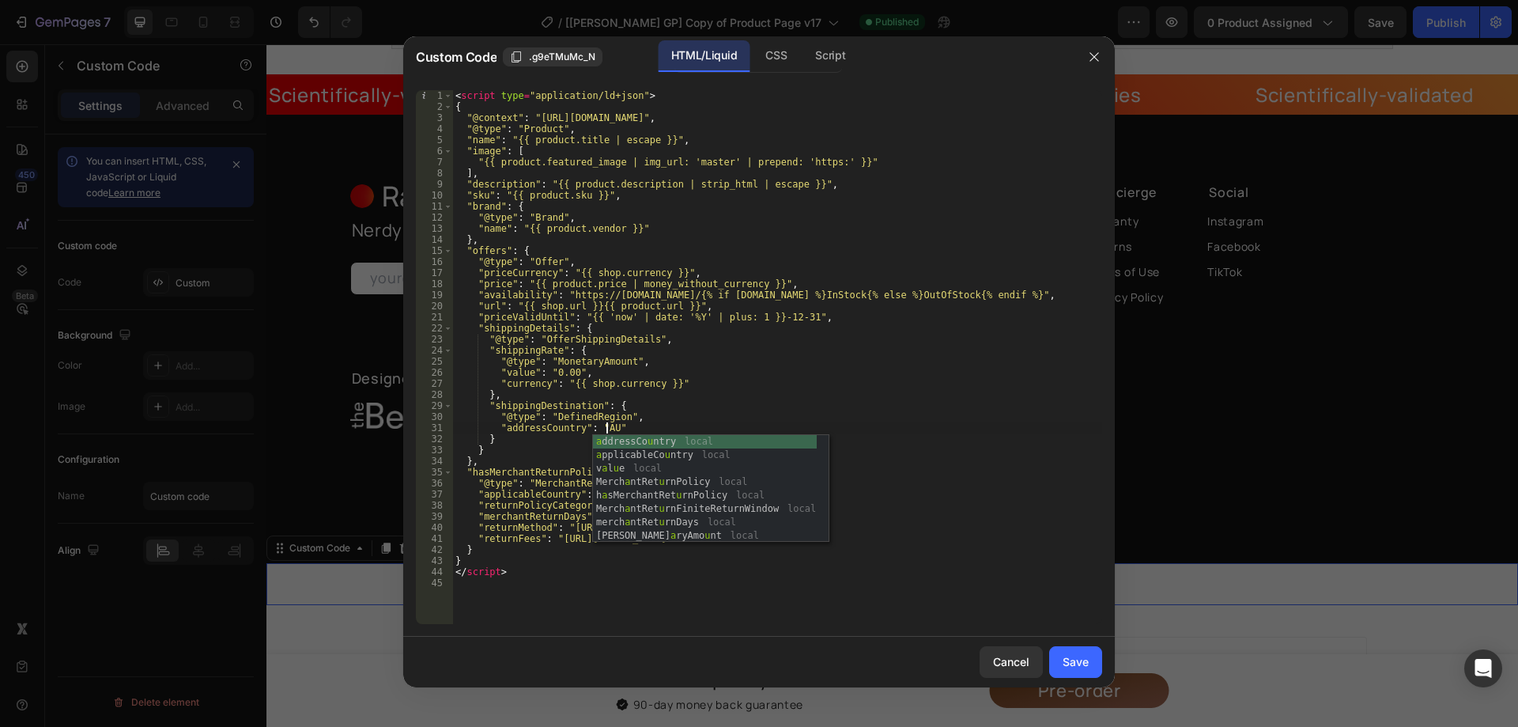
scroll to position [0, 13]
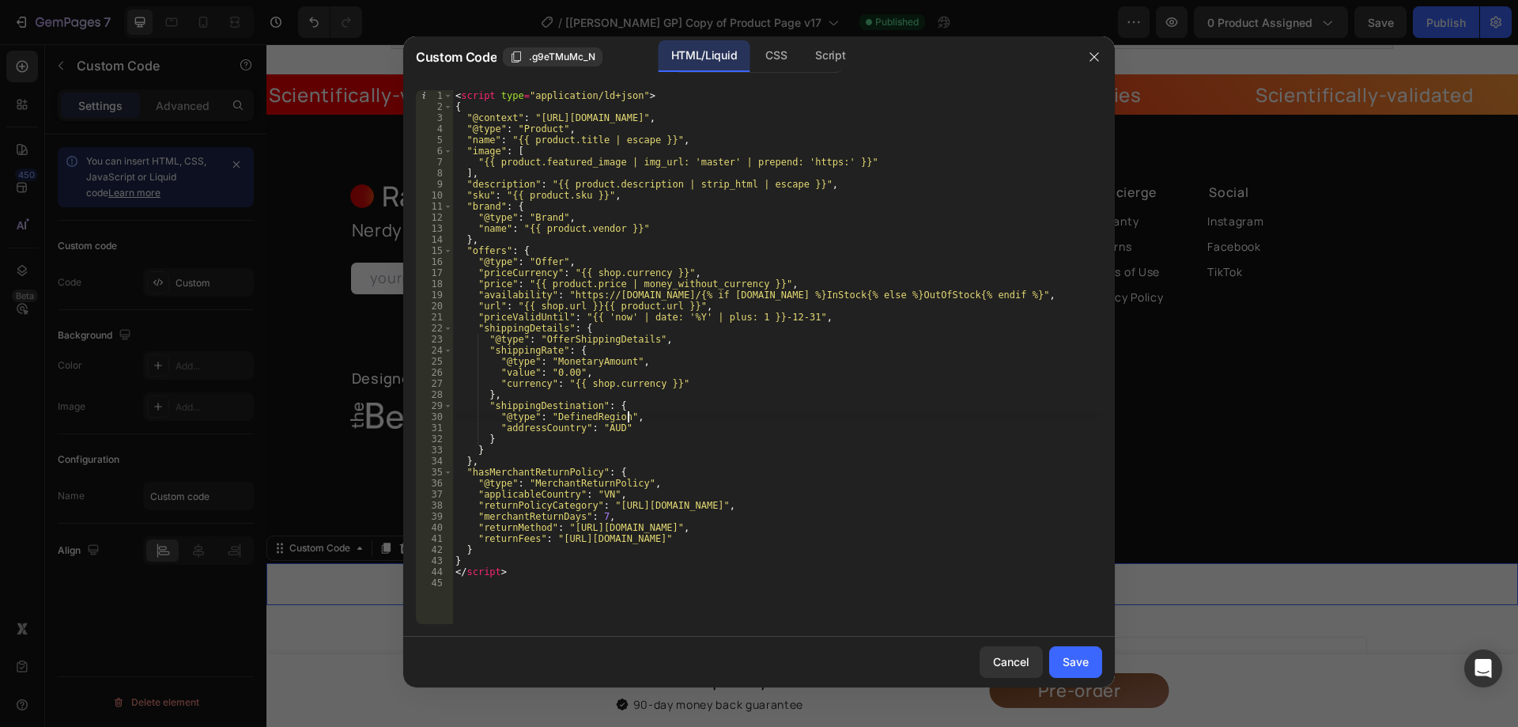
click at [702, 417] on div "< script type = "application/ld+json" > { "@context" : "[URL][DOMAIN_NAME]" , "…" at bounding box center [777, 368] width 650 height 556
type textarea ""@type": "DefinedRegion","
click at [1089, 670] on button "Save" at bounding box center [1075, 662] width 53 height 32
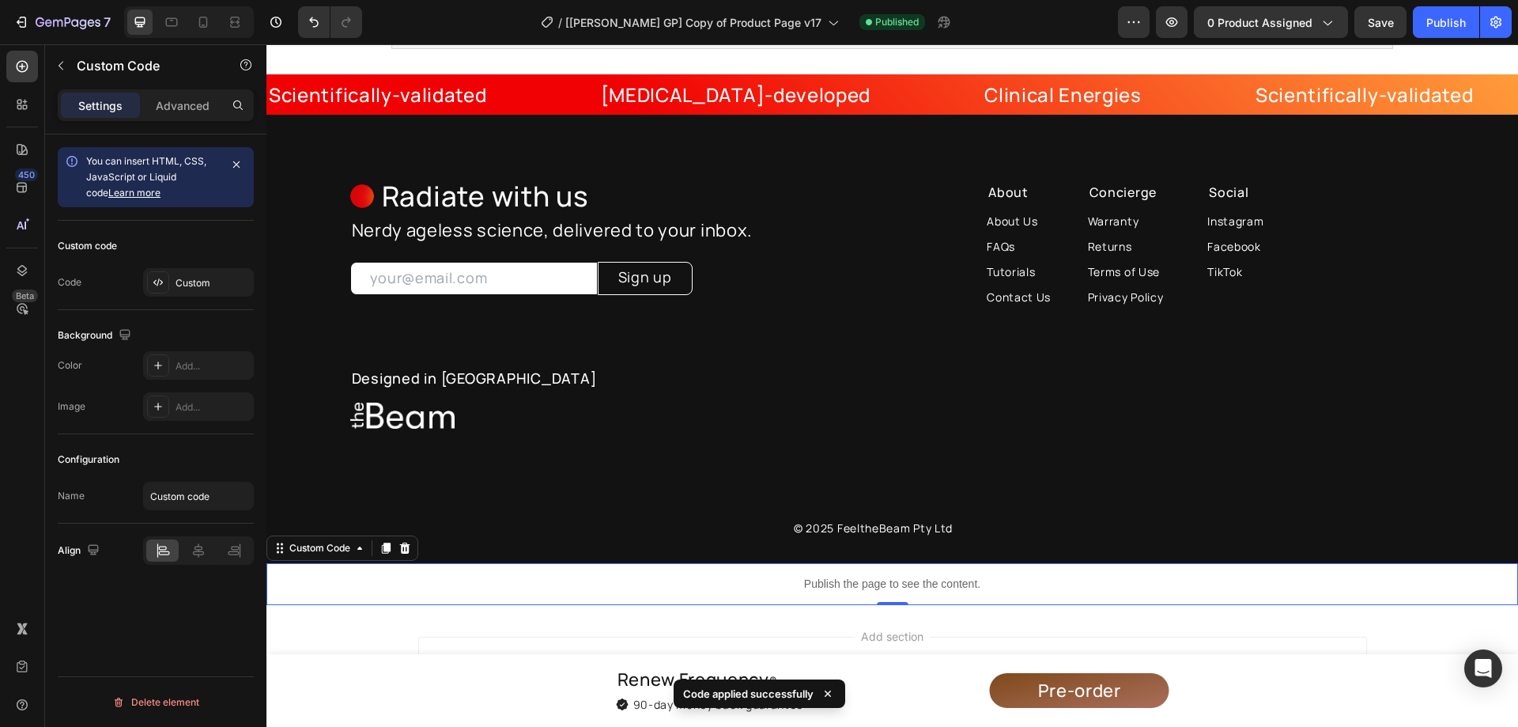
click at [871, 577] on p "Publish the page to see the content." at bounding box center [892, 584] width 1252 height 17
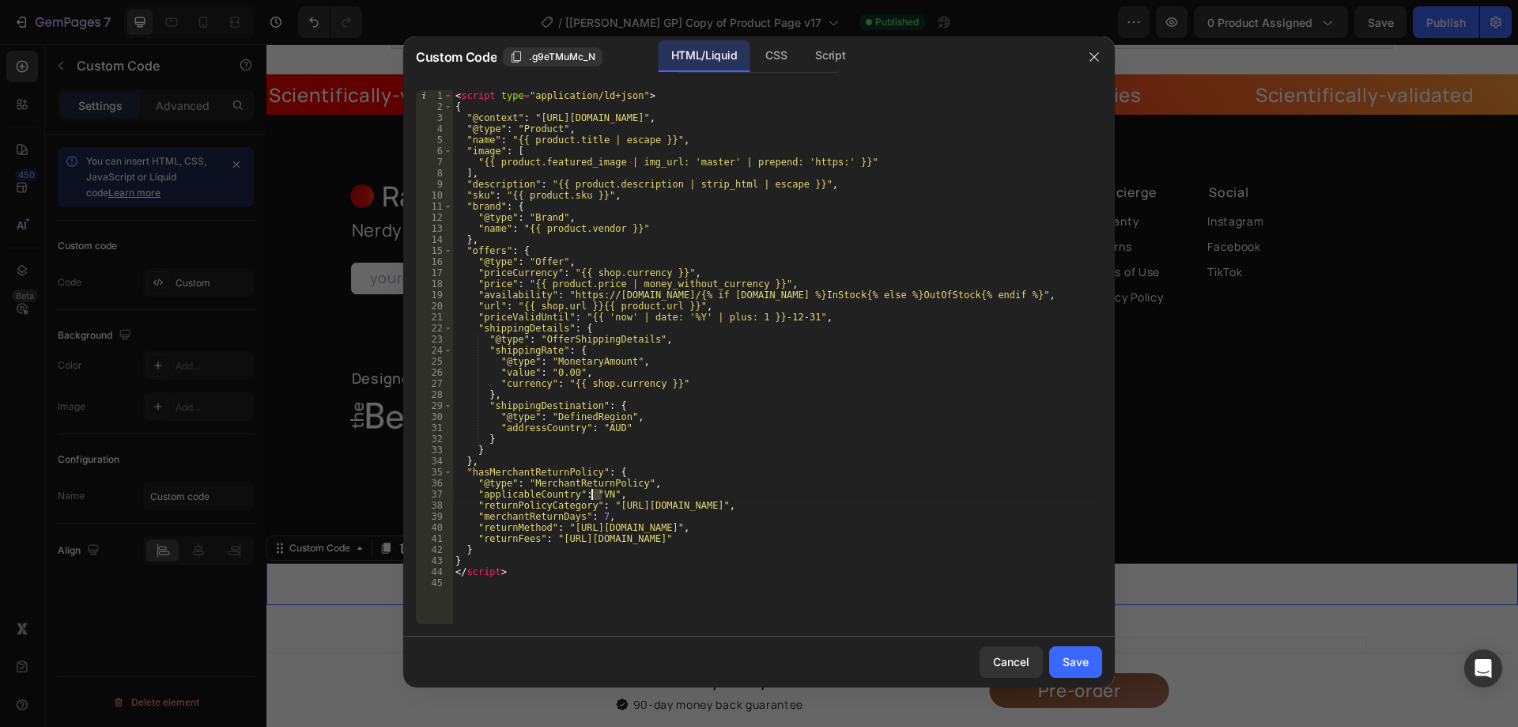
drag, startPoint x: 602, startPoint y: 493, endPoint x: 592, endPoint y: 495, distance: 9.6
click at [592, 495] on div "< script type = "application/ld+json" > { "@context" : "[URL][DOMAIN_NAME]" , "…" at bounding box center [777, 368] width 650 height 556
paste textarea "AUD"
click at [495, 281] on div "< script type = "application/ld+json" > { "@context" : "[URL][DOMAIN_NAME]" , "…" at bounding box center [777, 368] width 650 height 556
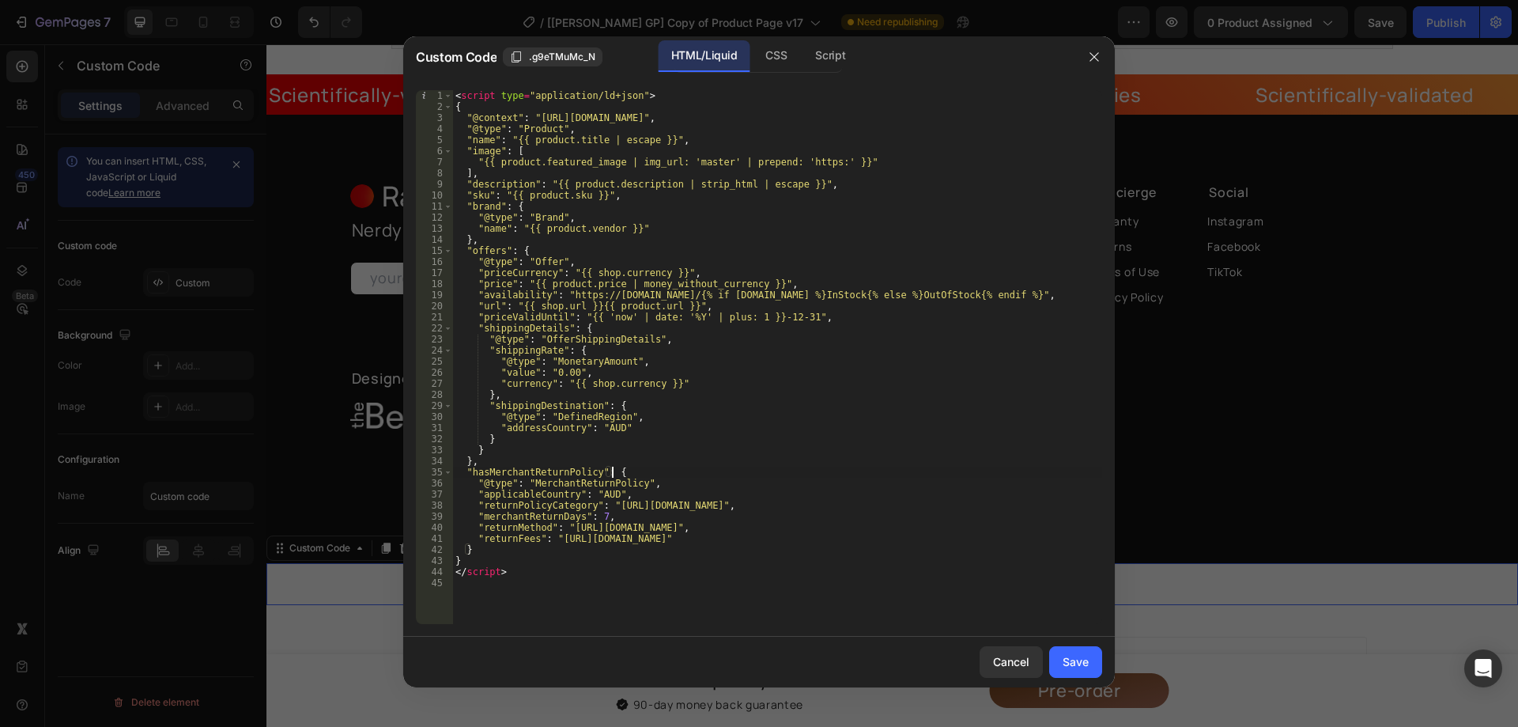
drag, startPoint x: 660, startPoint y: 470, endPoint x: 626, endPoint y: 444, distance: 43.3
click at [661, 470] on div "< script type = "application/ld+json" > { "@context" : "[URL][DOMAIN_NAME]" , "…" at bounding box center [777, 368] width 650 height 556
drag, startPoint x: 612, startPoint y: 425, endPoint x: 597, endPoint y: 429, distance: 15.5
click at [597, 429] on div "< script type = "application/ld+json" > { "@context" : "[URL][DOMAIN_NAME]" , "…" at bounding box center [777, 368] width 650 height 556
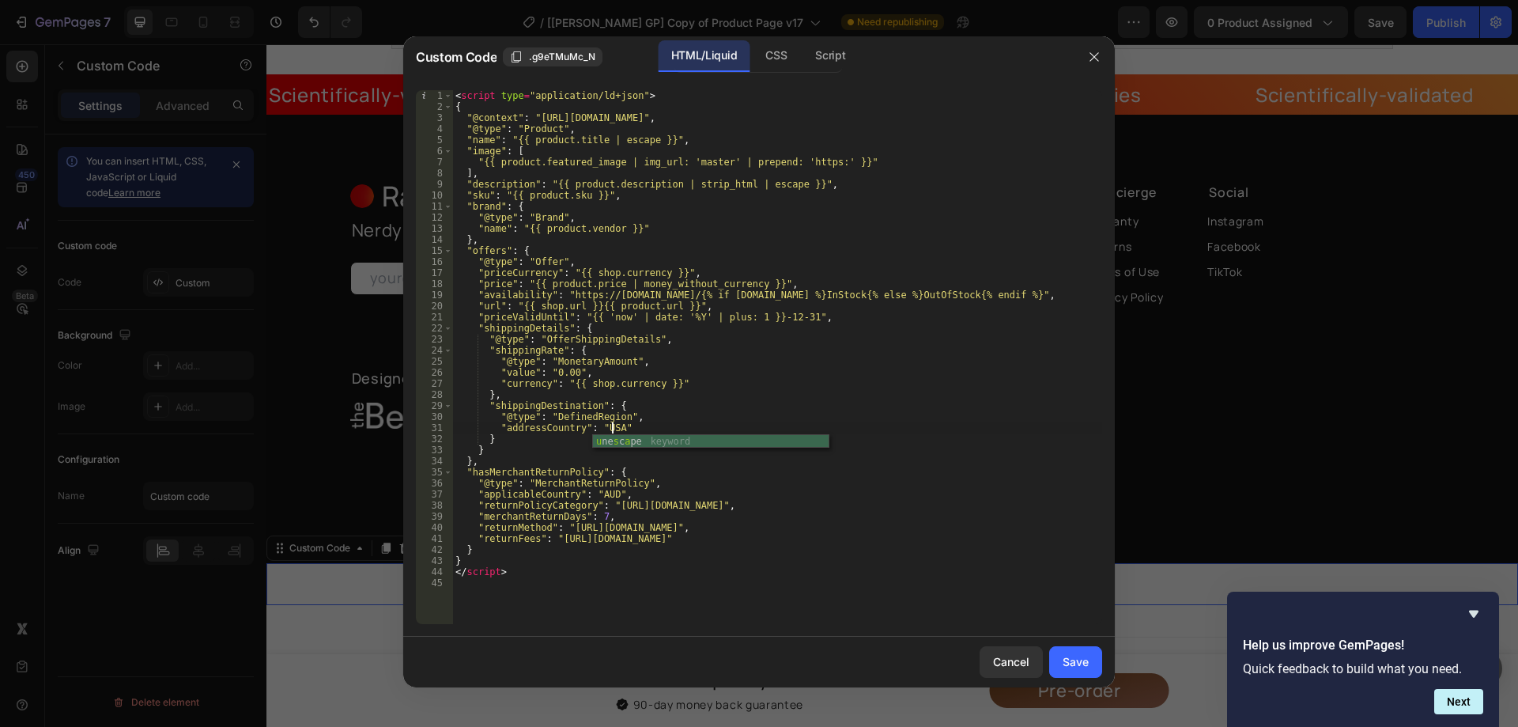
click at [601, 425] on div "< script type = "application/ld+json" > { "@context" : "[URL][DOMAIN_NAME]" , "…" at bounding box center [777, 368] width 650 height 556
click at [595, 496] on div "< script type = "application/ld+json" > { "@context" : "[URL][DOMAIN_NAME]" , "…" at bounding box center [777, 368] width 650 height 556
paste textarea "[GEOGRAPHIC_DATA]"
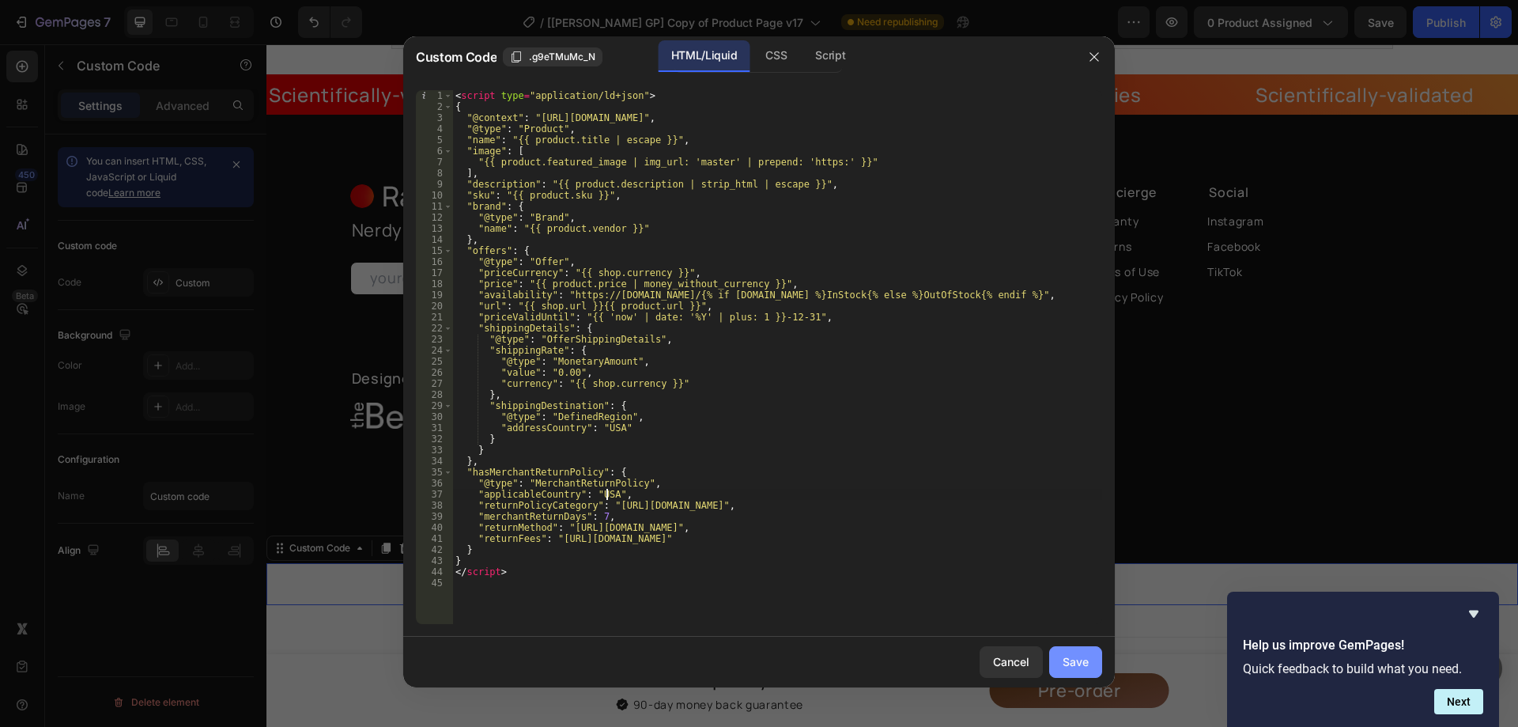
type textarea ""applicableCountry": "[GEOGRAPHIC_DATA]","
click at [1069, 659] on div "Save" at bounding box center [1076, 661] width 26 height 17
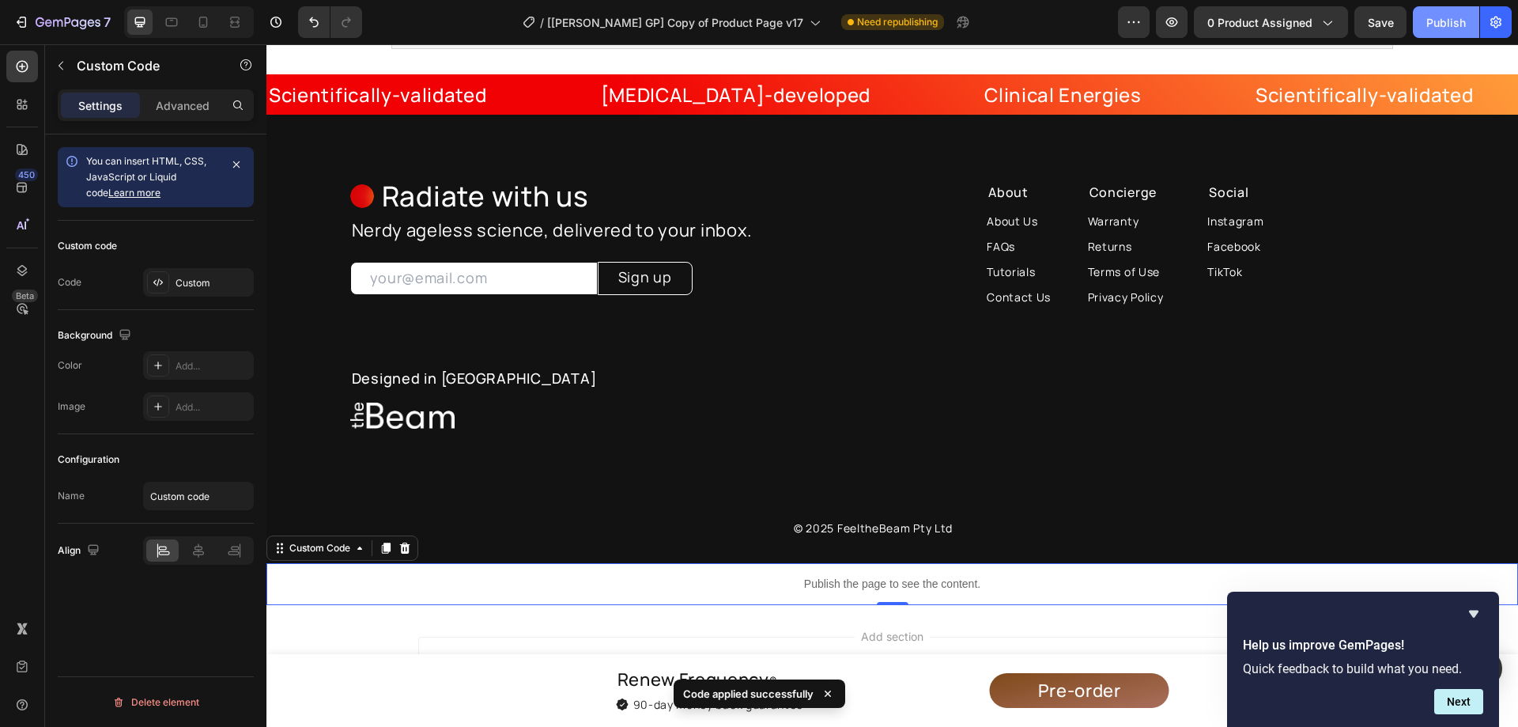
click at [1452, 25] on div "Publish" at bounding box center [1446, 22] width 40 height 17
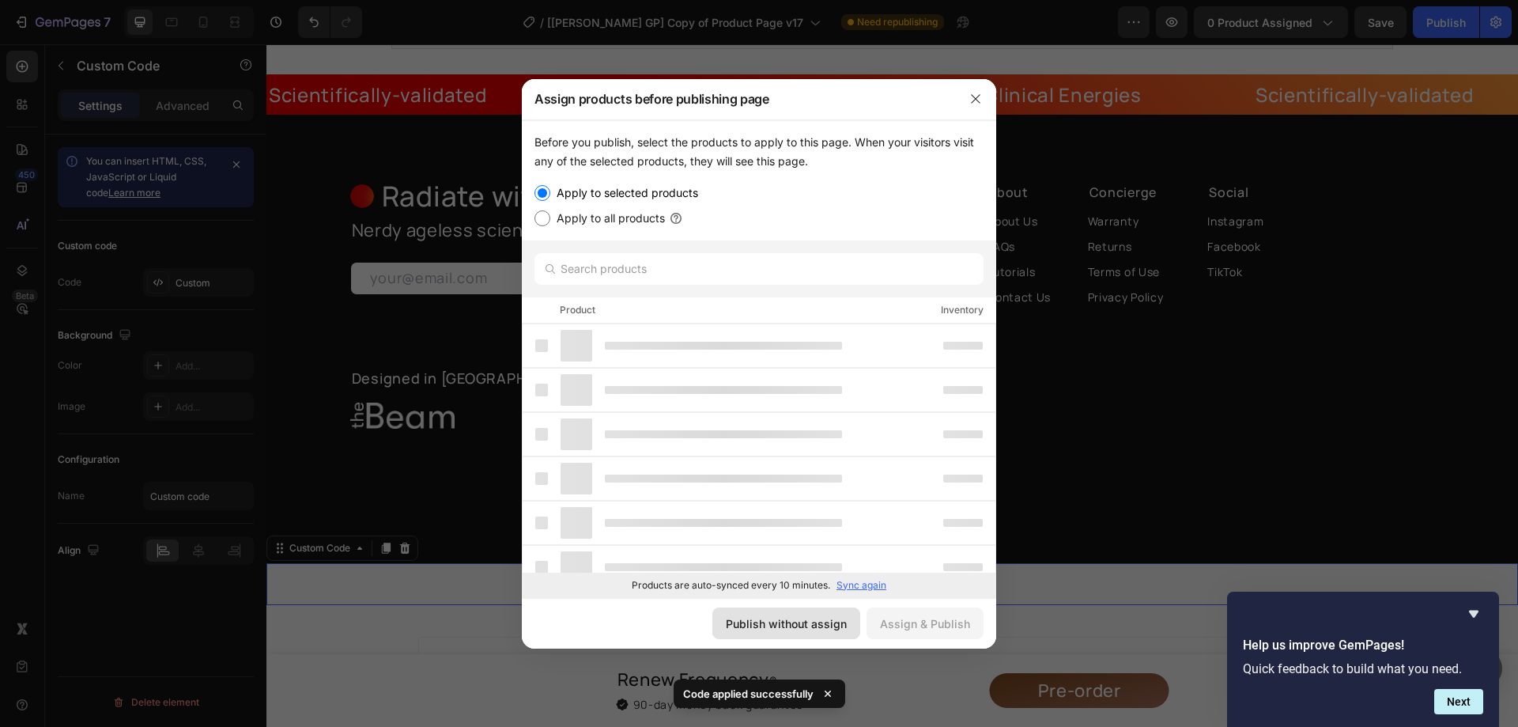
drag, startPoint x: 761, startPoint y: 627, endPoint x: 491, endPoint y: 591, distance: 272.0
click at [761, 627] on div "Publish without assign" at bounding box center [786, 623] width 121 height 17
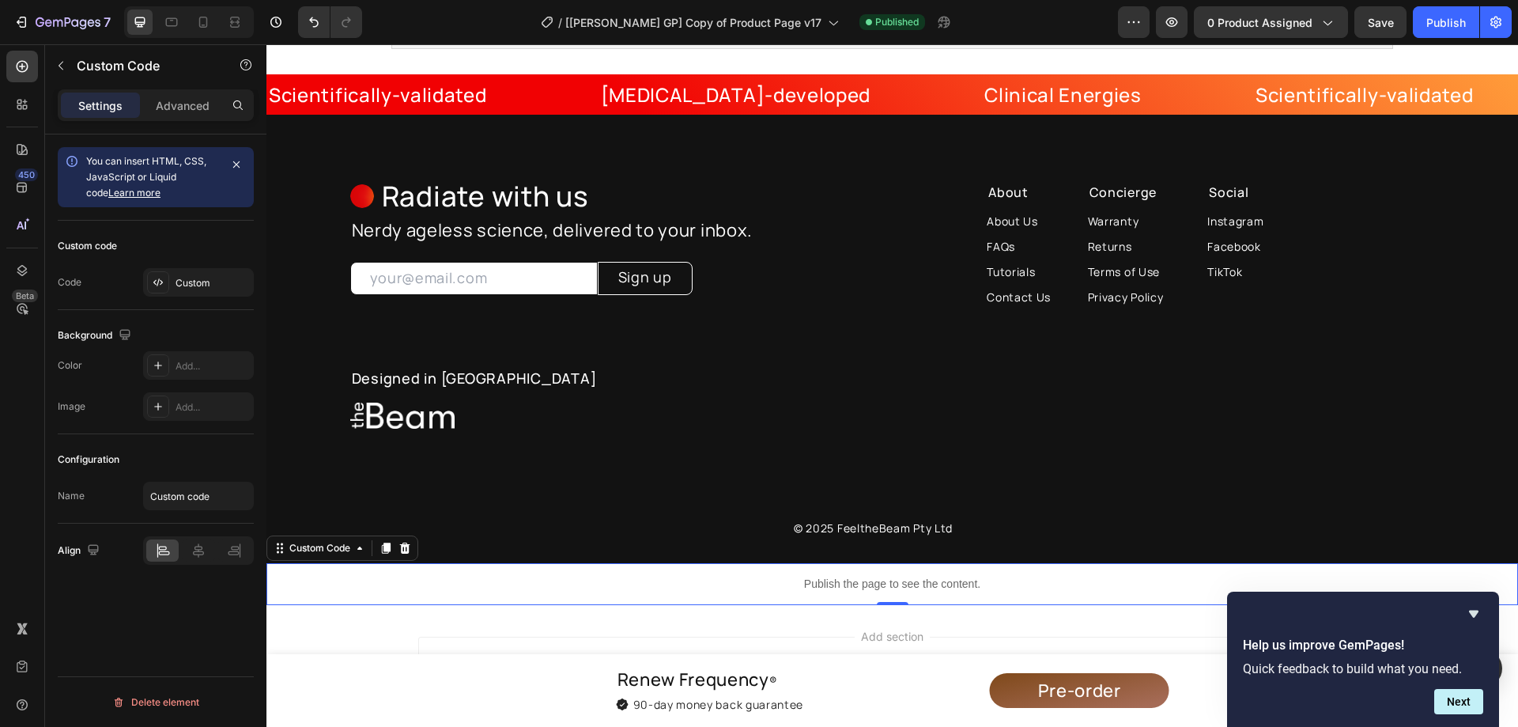
click at [790, 578] on p "Publish the page to see the content." at bounding box center [892, 584] width 1252 height 17
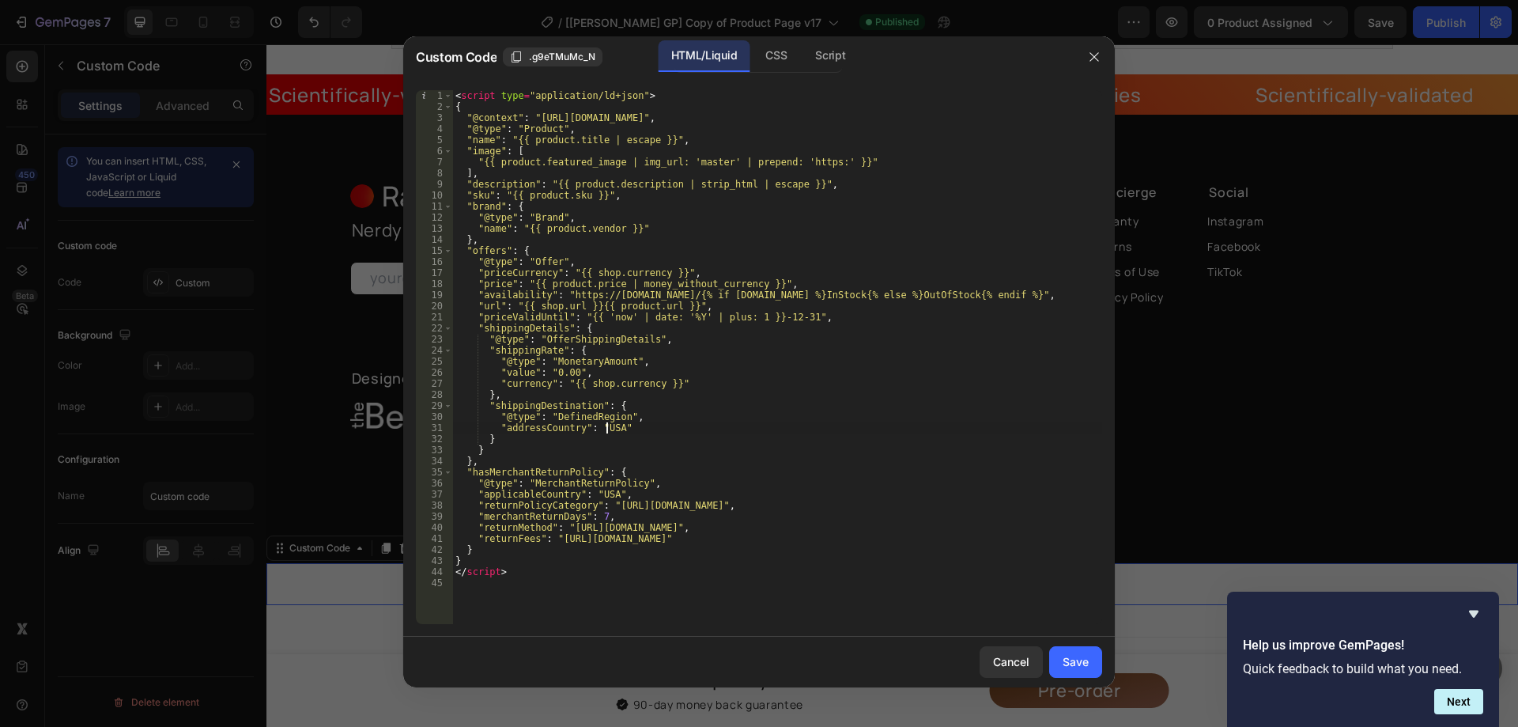
click at [605, 429] on div "< script type = "application/ld+json" > { "@context" : "[URL][DOMAIN_NAME]" , "…" at bounding box center [777, 368] width 650 height 556
paste textarea "{{ [DOMAIN_NAME]_code"
click at [597, 429] on div "< script type = "application/ld+json" > { "@context" : "[URL][DOMAIN_NAME]" , "…" at bounding box center [777, 368] width 650 height 556
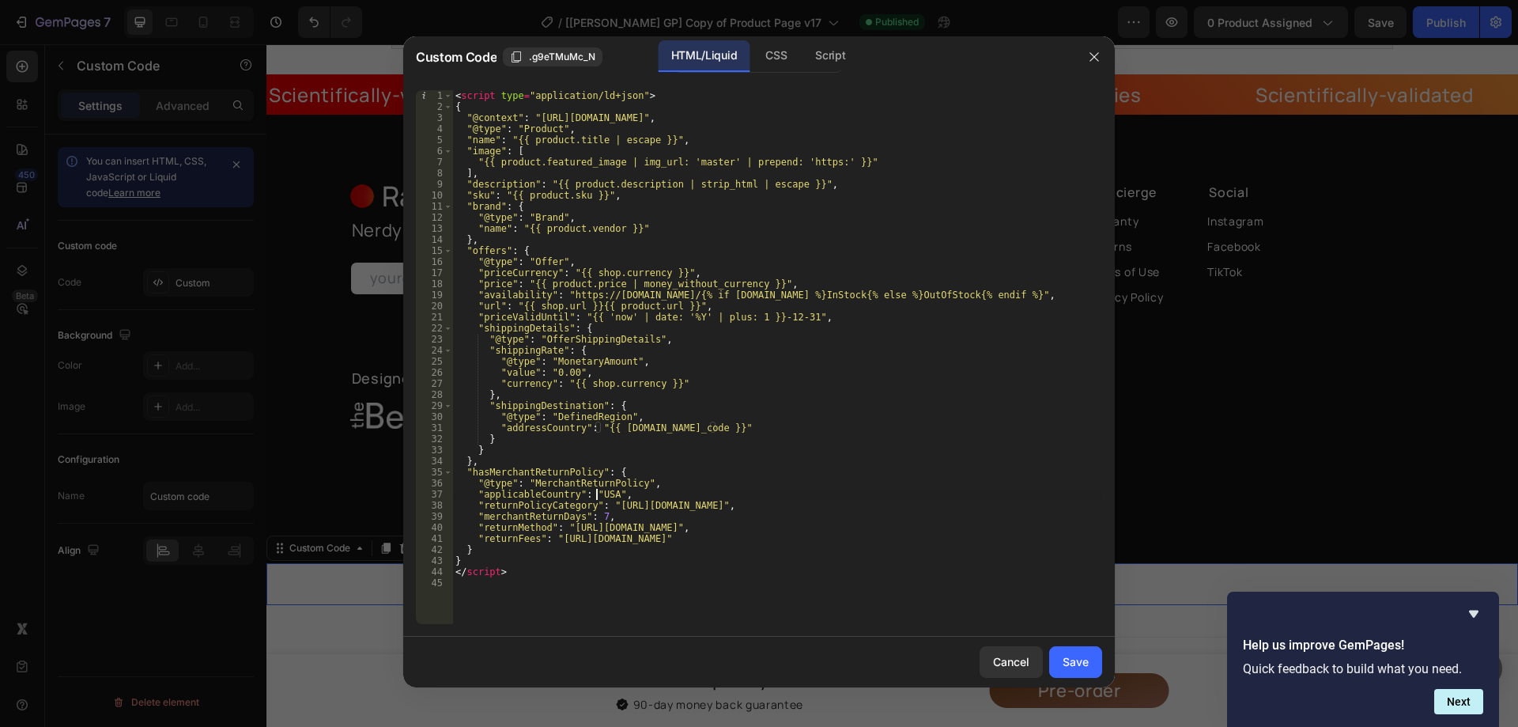
click at [597, 496] on div "< script type = "application/ld+json" > { "@context" : "[URL][DOMAIN_NAME]" , "…" at bounding box center [777, 368] width 650 height 556
paste textarea "{{ [DOMAIN_NAME]_code }}"
type textarea ""applicableCountry": "{{ [DOMAIN_NAME]_code }}","
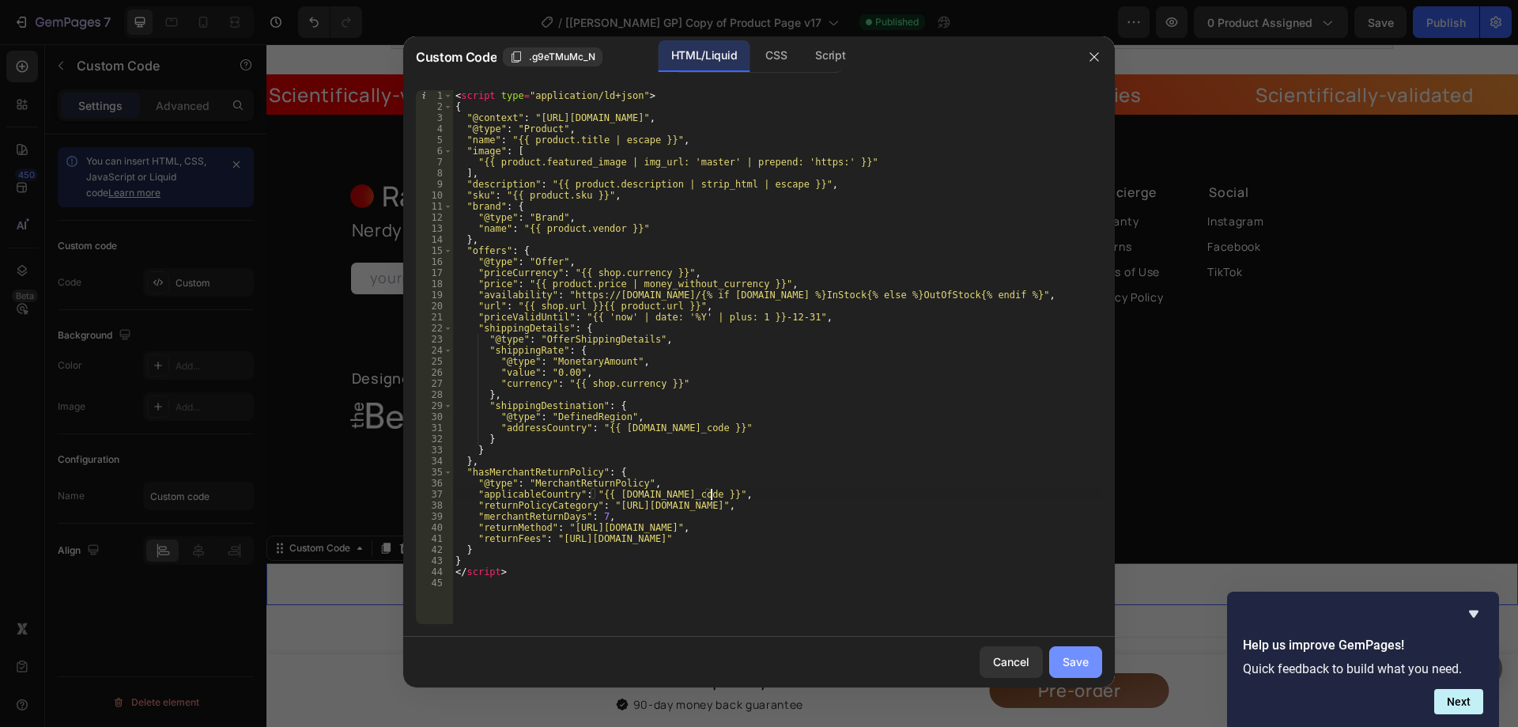
click at [1063, 657] on div "Save" at bounding box center [1076, 661] width 26 height 17
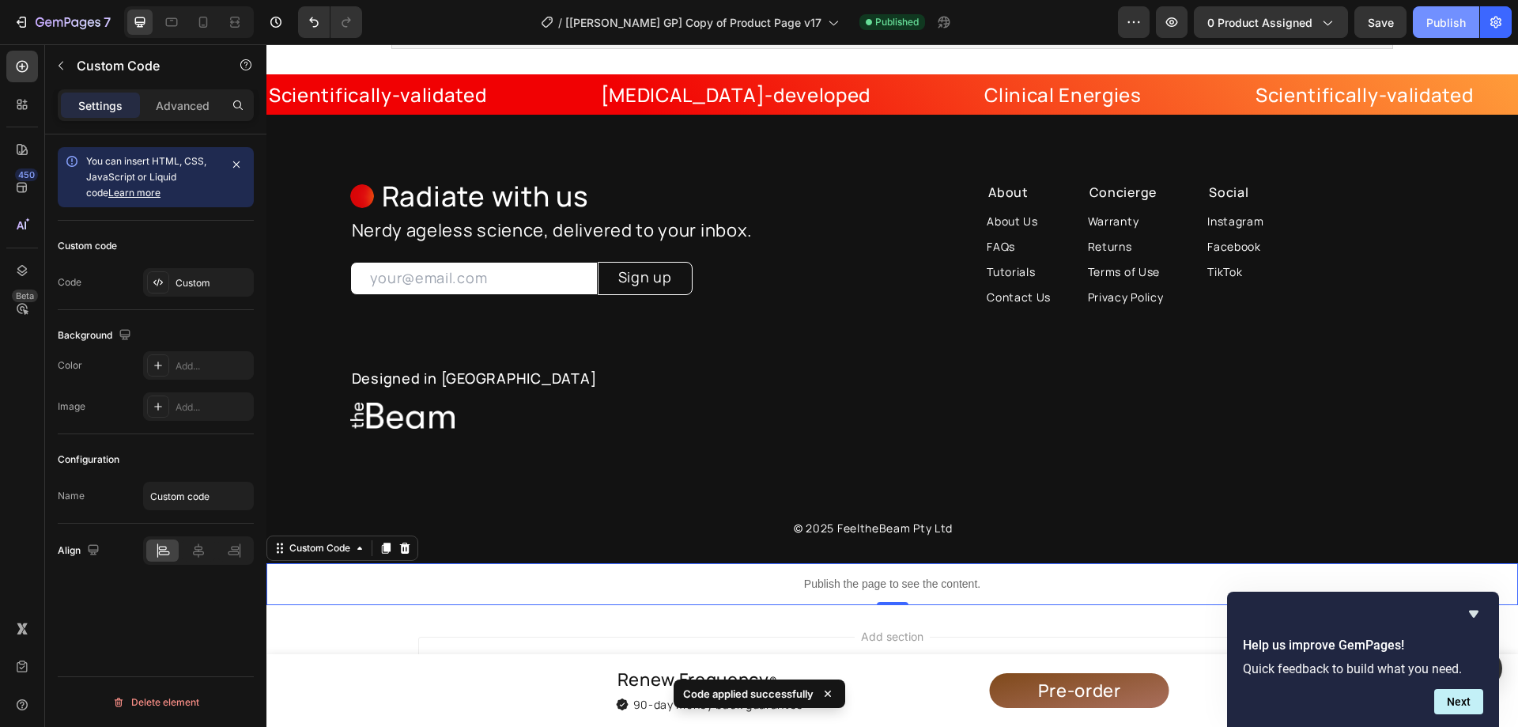
click at [1452, 12] on button "Publish" at bounding box center [1446, 22] width 66 height 32
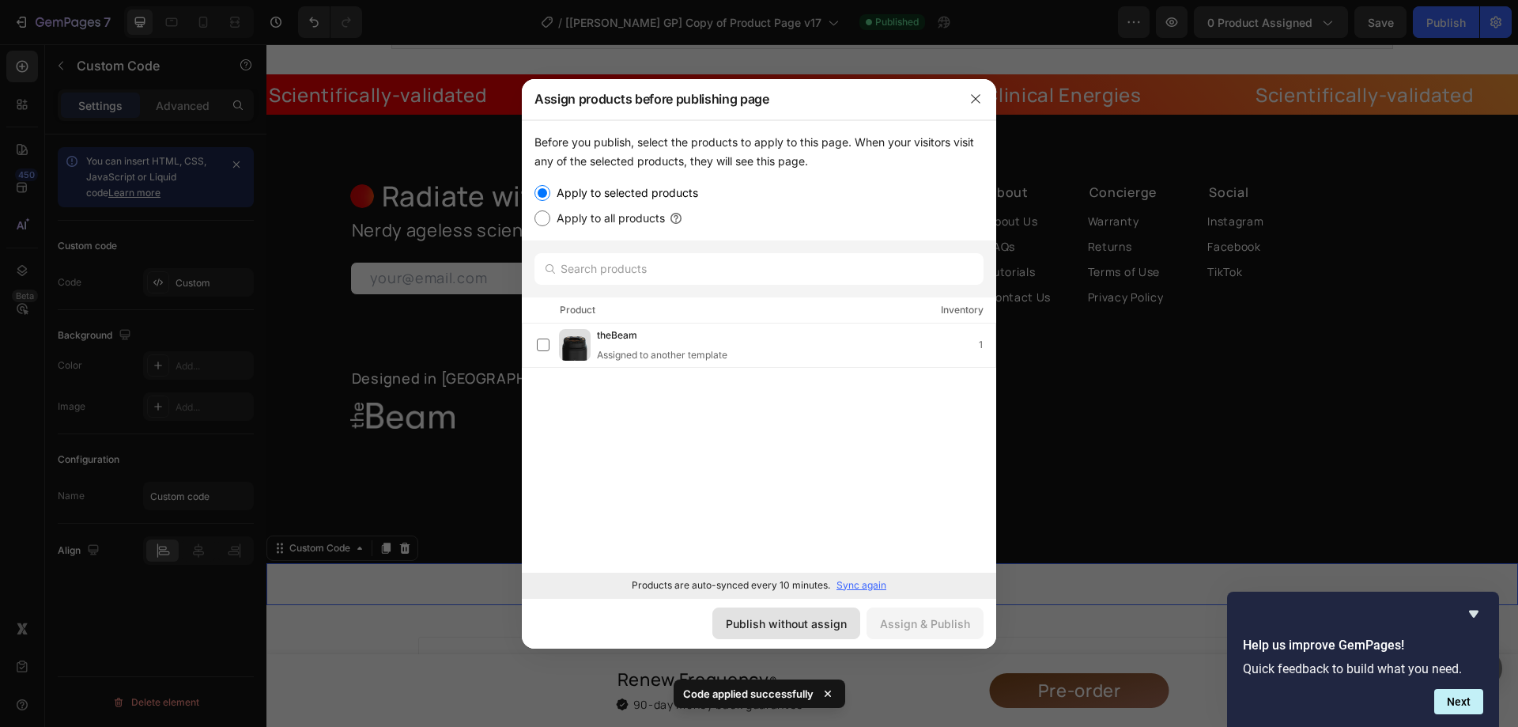
click at [834, 631] on div "Publish without assign" at bounding box center [786, 623] width 121 height 17
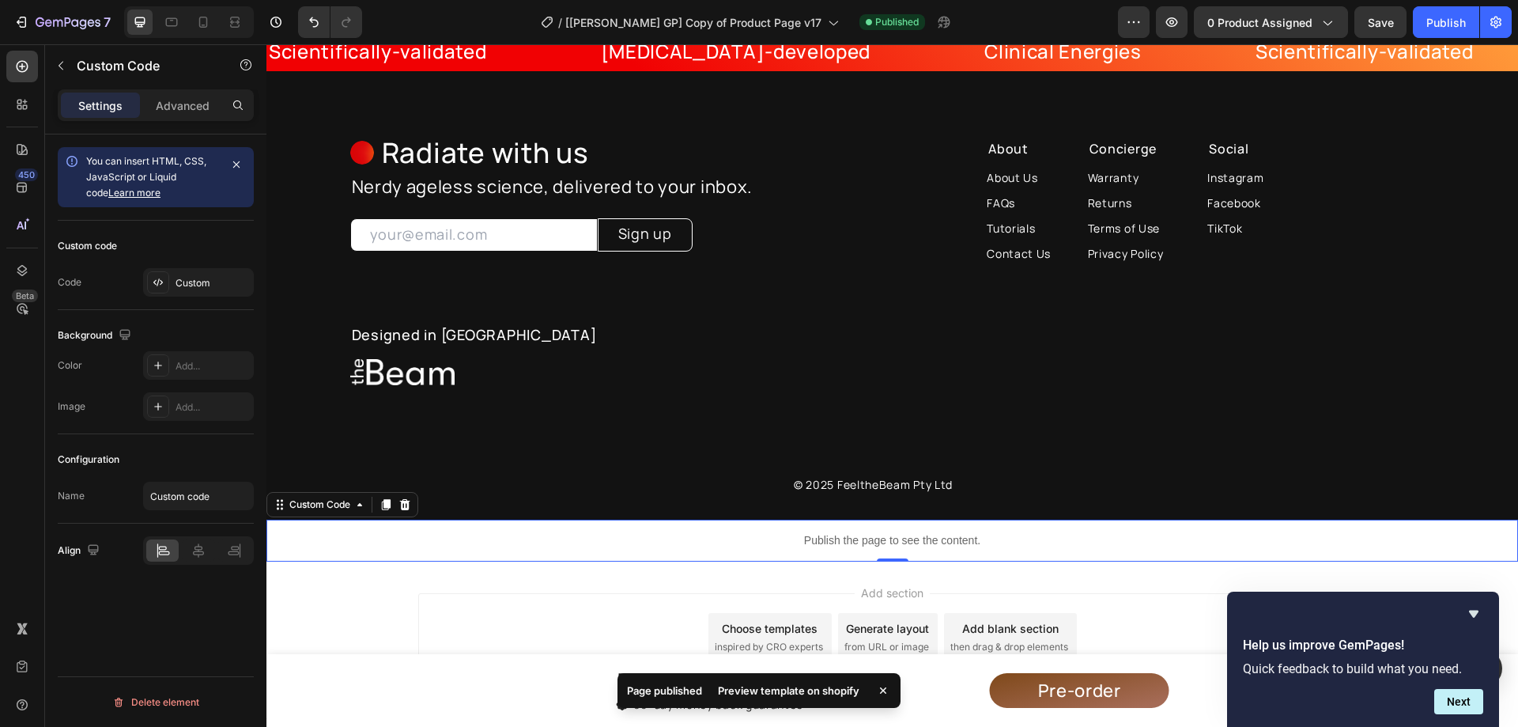
scroll to position [7752, 0]
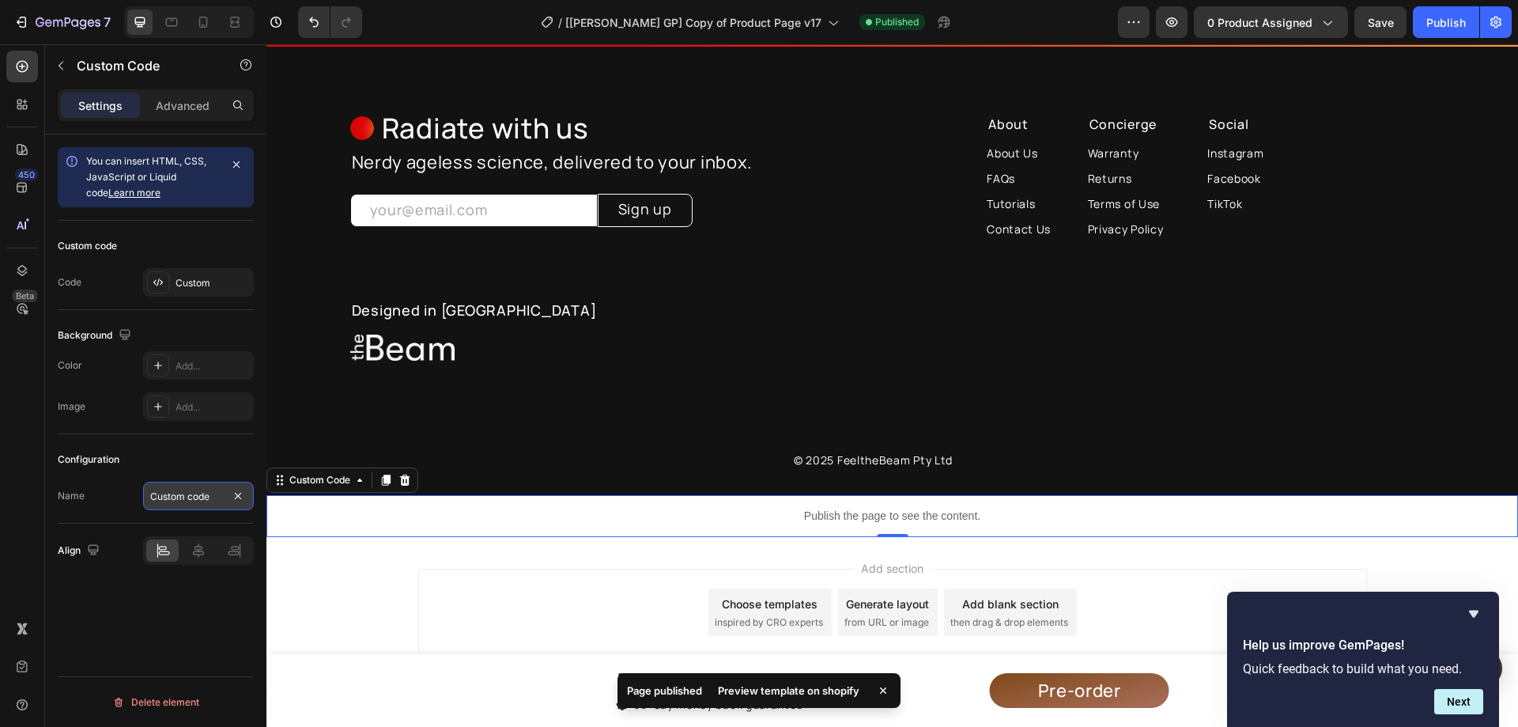
click at [219, 500] on input "Custom code" at bounding box center [198, 495] width 111 height 28
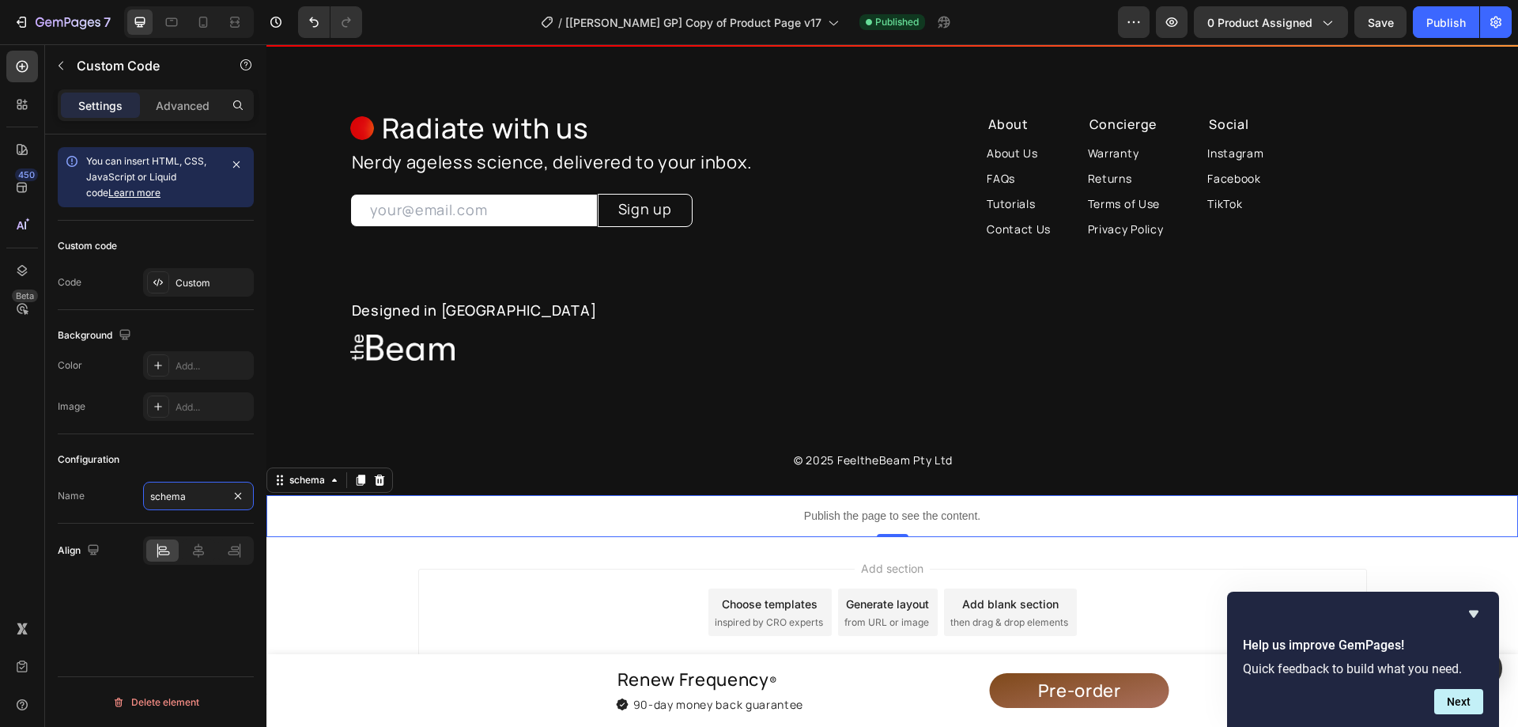
type input "schema"
click at [382, 523] on p "Publish the page to see the content." at bounding box center [892, 516] width 1252 height 17
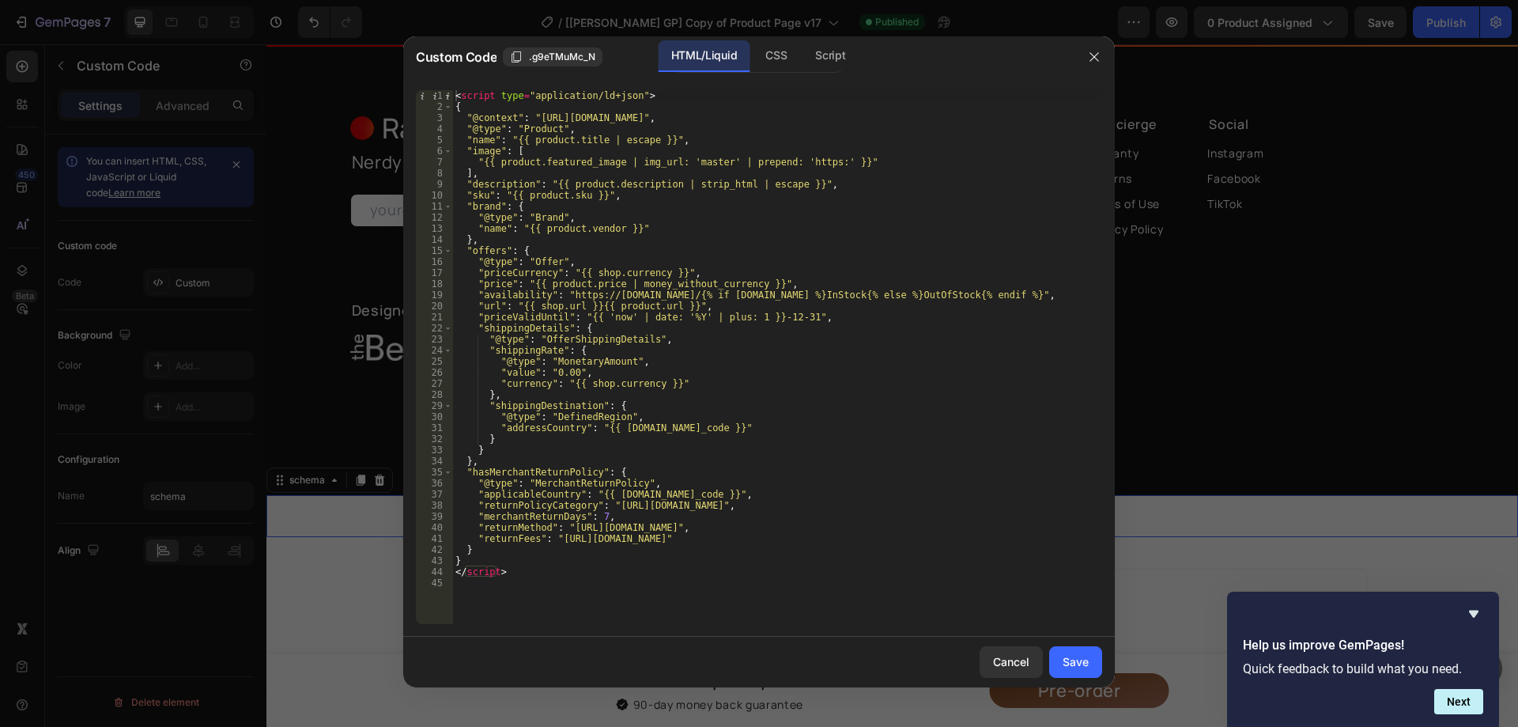
click at [373, 584] on div at bounding box center [759, 363] width 1518 height 727
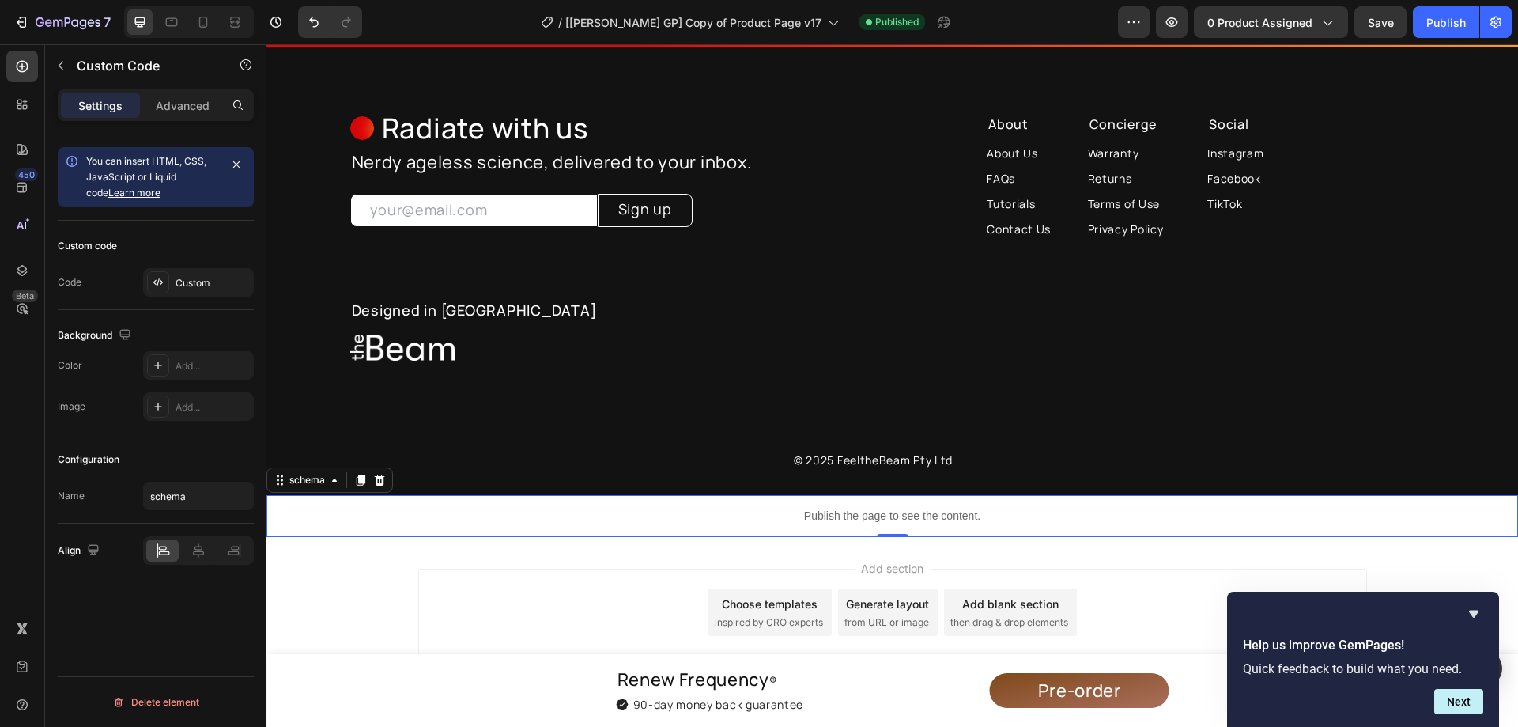
click at [383, 527] on div "Publish the page to see the content." at bounding box center [892, 516] width 1252 height 42
click at [914, 513] on p "Publish the page to see the content." at bounding box center [892, 516] width 1252 height 17
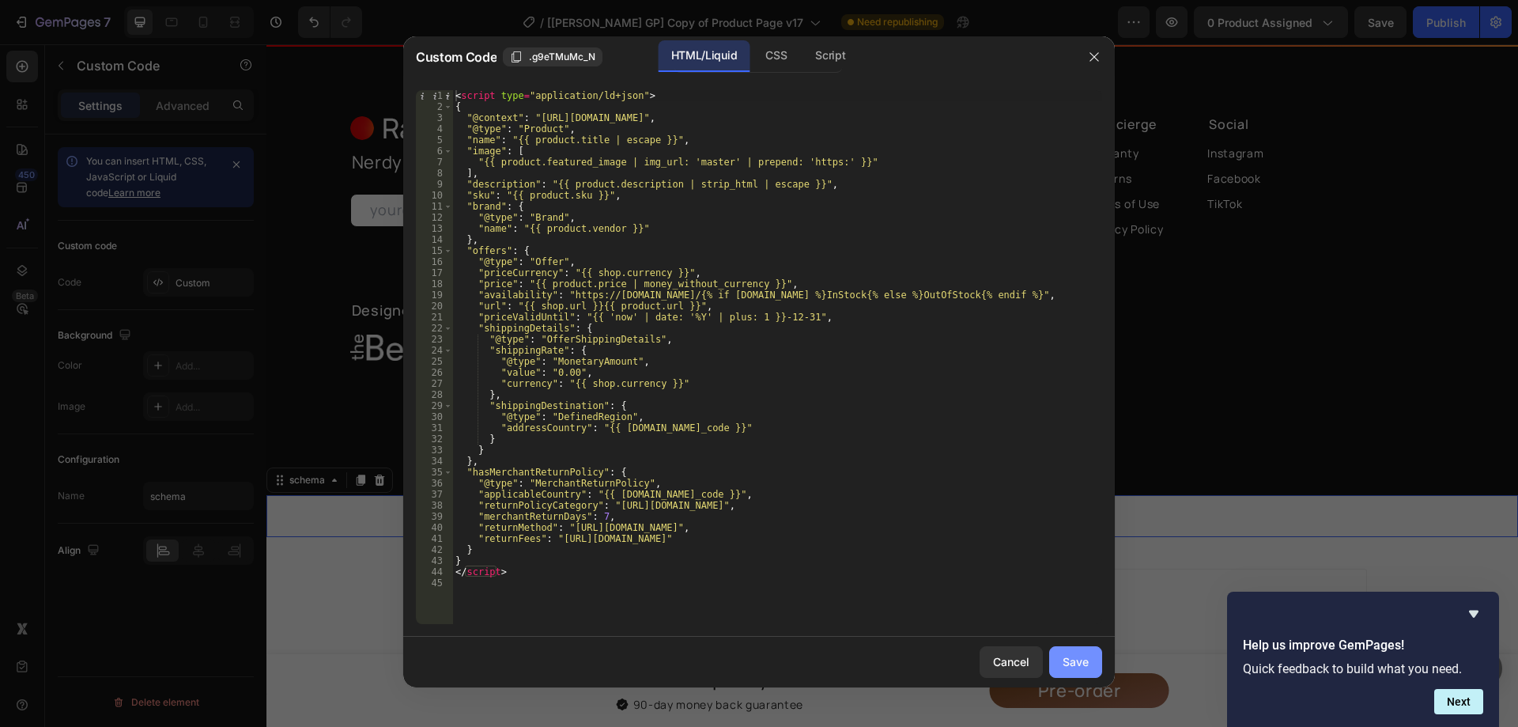
drag, startPoint x: 1075, startPoint y: 664, endPoint x: 1110, endPoint y: 609, distance: 65.4
click at [1076, 663] on div "Save" at bounding box center [1076, 661] width 26 height 17
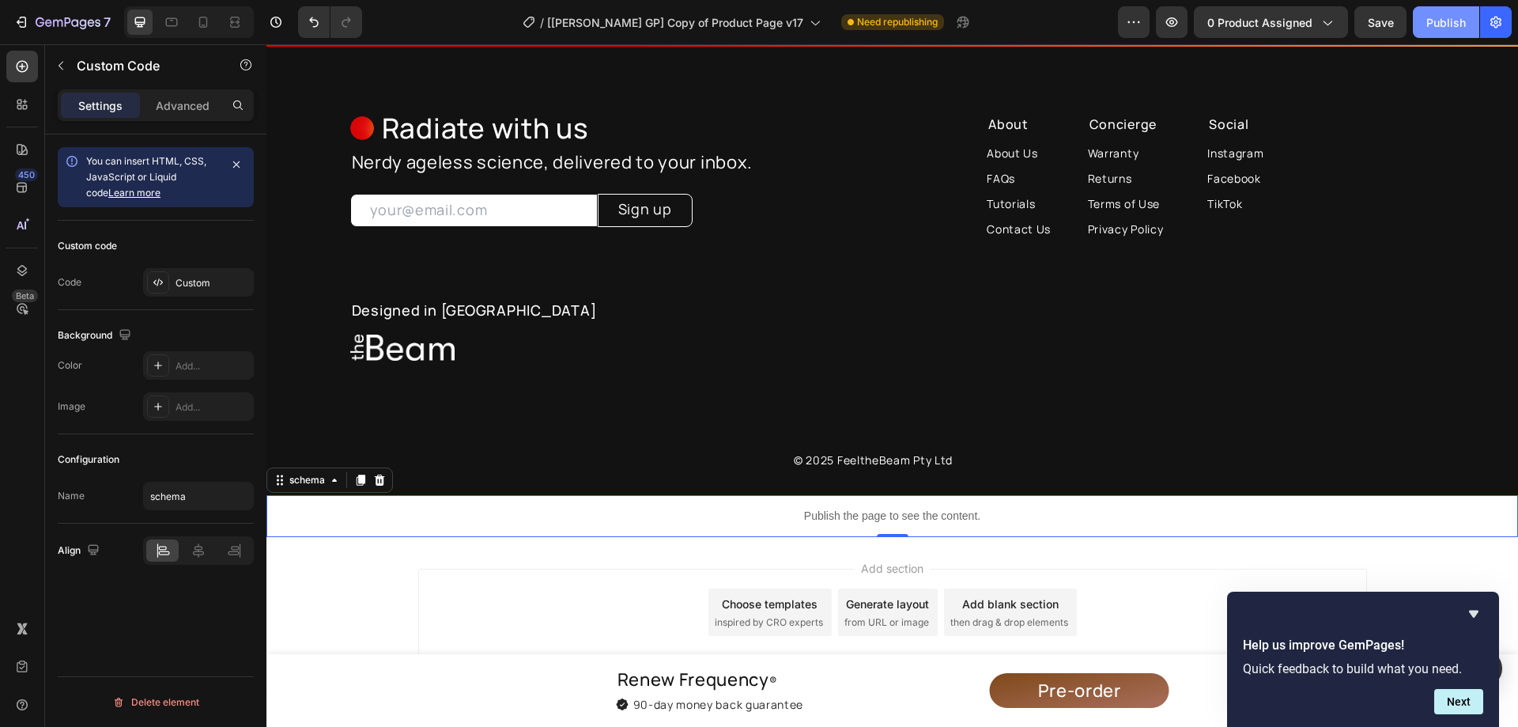
click at [1441, 27] on div "Publish" at bounding box center [1446, 22] width 40 height 17
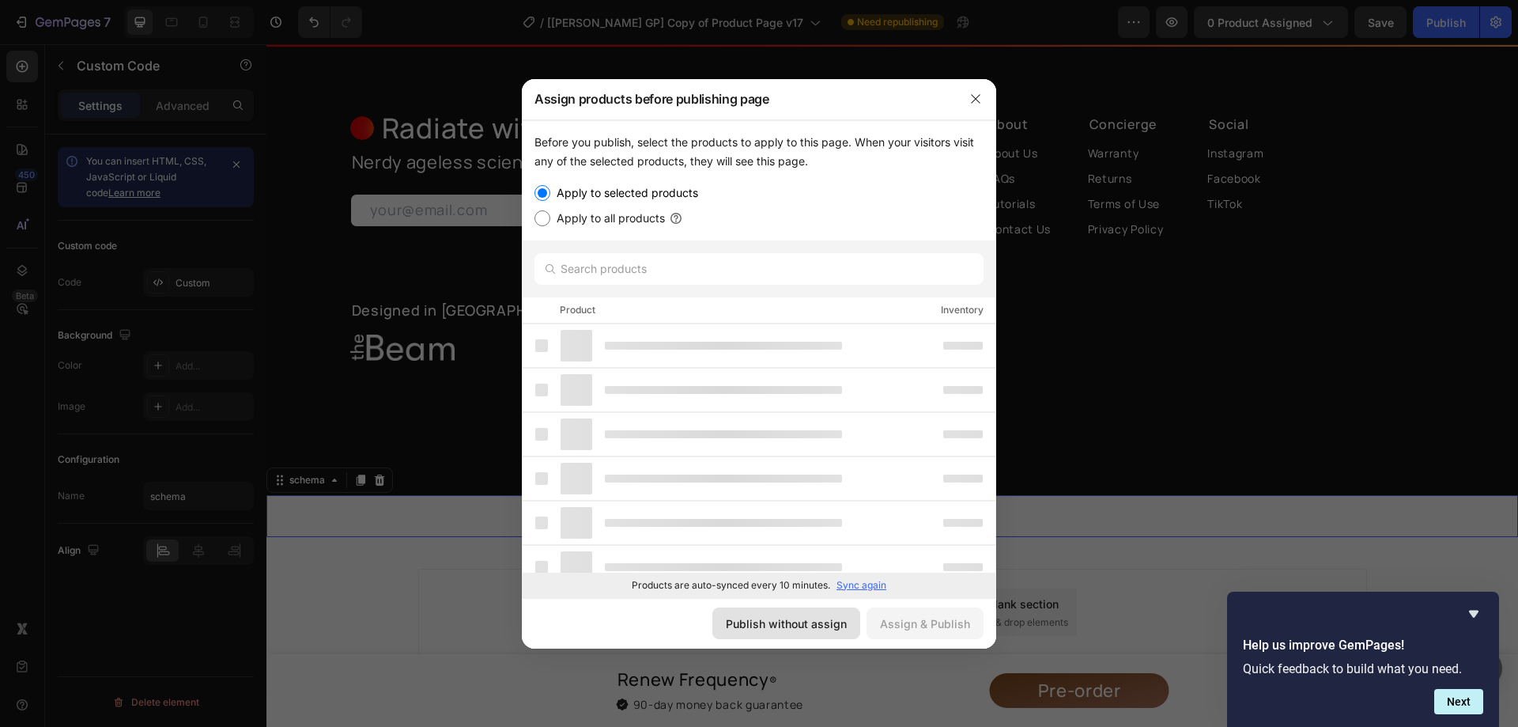
drag, startPoint x: 802, startPoint y: 623, endPoint x: 479, endPoint y: 621, distance: 323.4
click at [802, 623] on div "Publish without assign" at bounding box center [786, 623] width 121 height 17
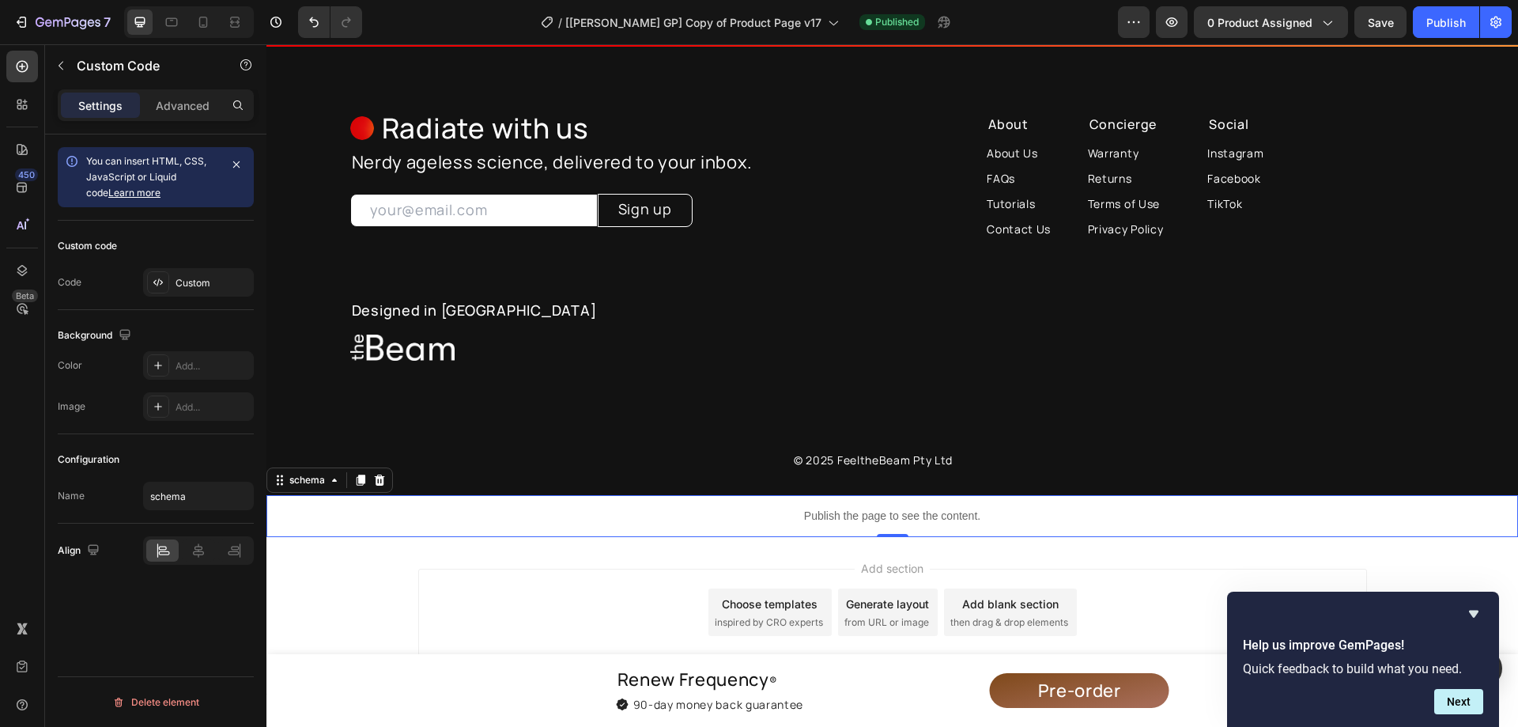
click at [967, 509] on p "Publish the page to see the content." at bounding box center [892, 516] width 1252 height 17
click at [814, 512] on p "Publish the page to see the content." at bounding box center [892, 516] width 1252 height 17
click at [817, 512] on p "Publish the page to see the content." at bounding box center [892, 516] width 1252 height 17
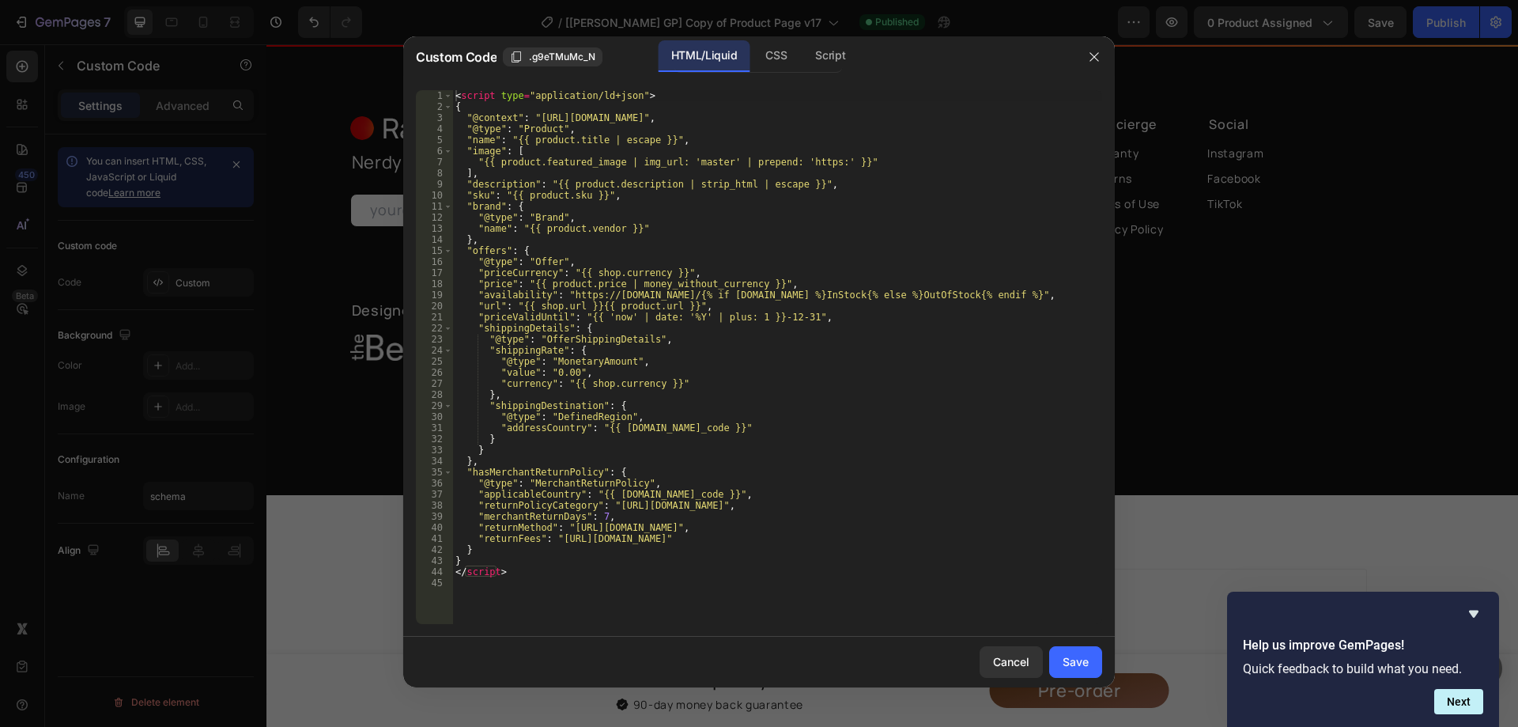
click at [697, 468] on div "< script type = "application/ld+json" > { "@context" : "[URL][DOMAIN_NAME]" , "…" at bounding box center [777, 368] width 650 height 556
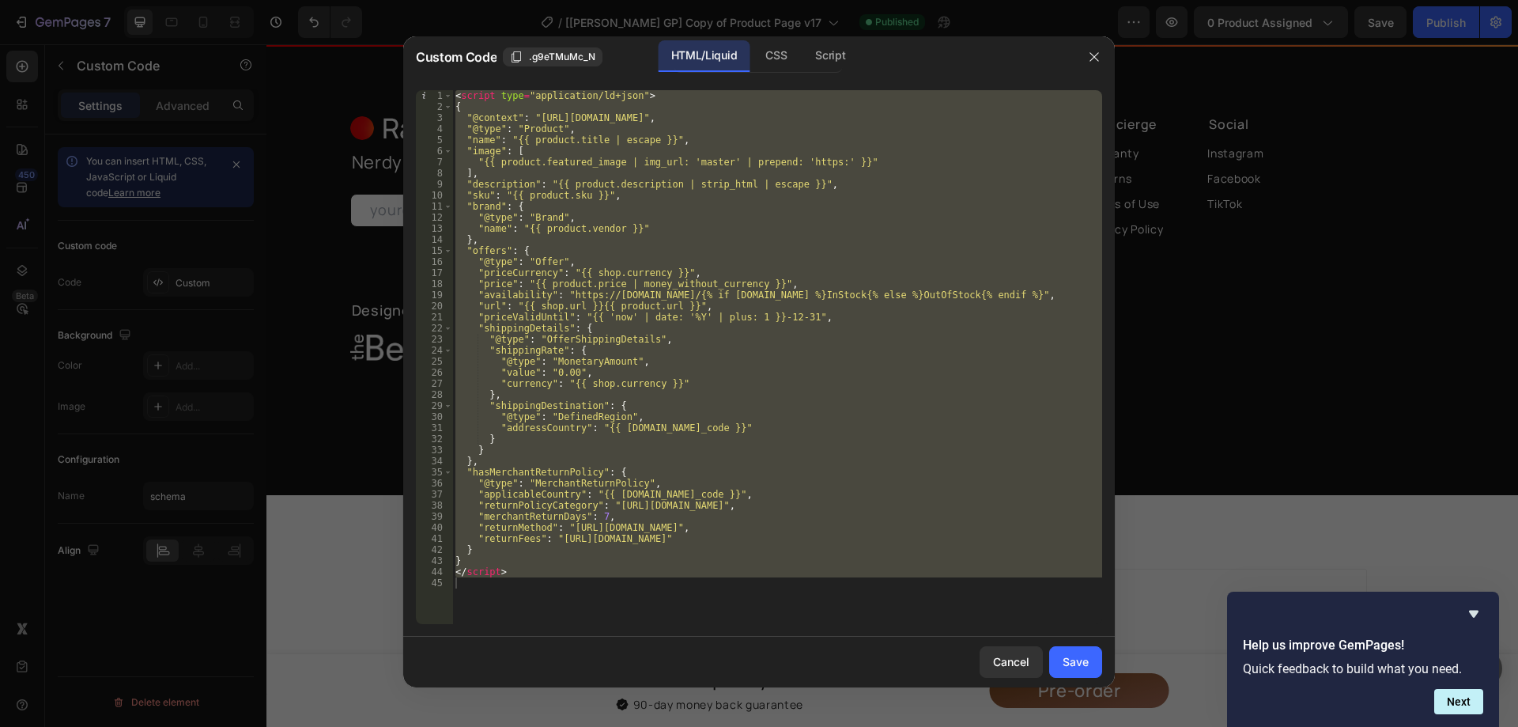
click at [781, 275] on div "< script type = "application/ld+json" > { "@context" : "[URL][DOMAIN_NAME]" , "…" at bounding box center [777, 357] width 650 height 534
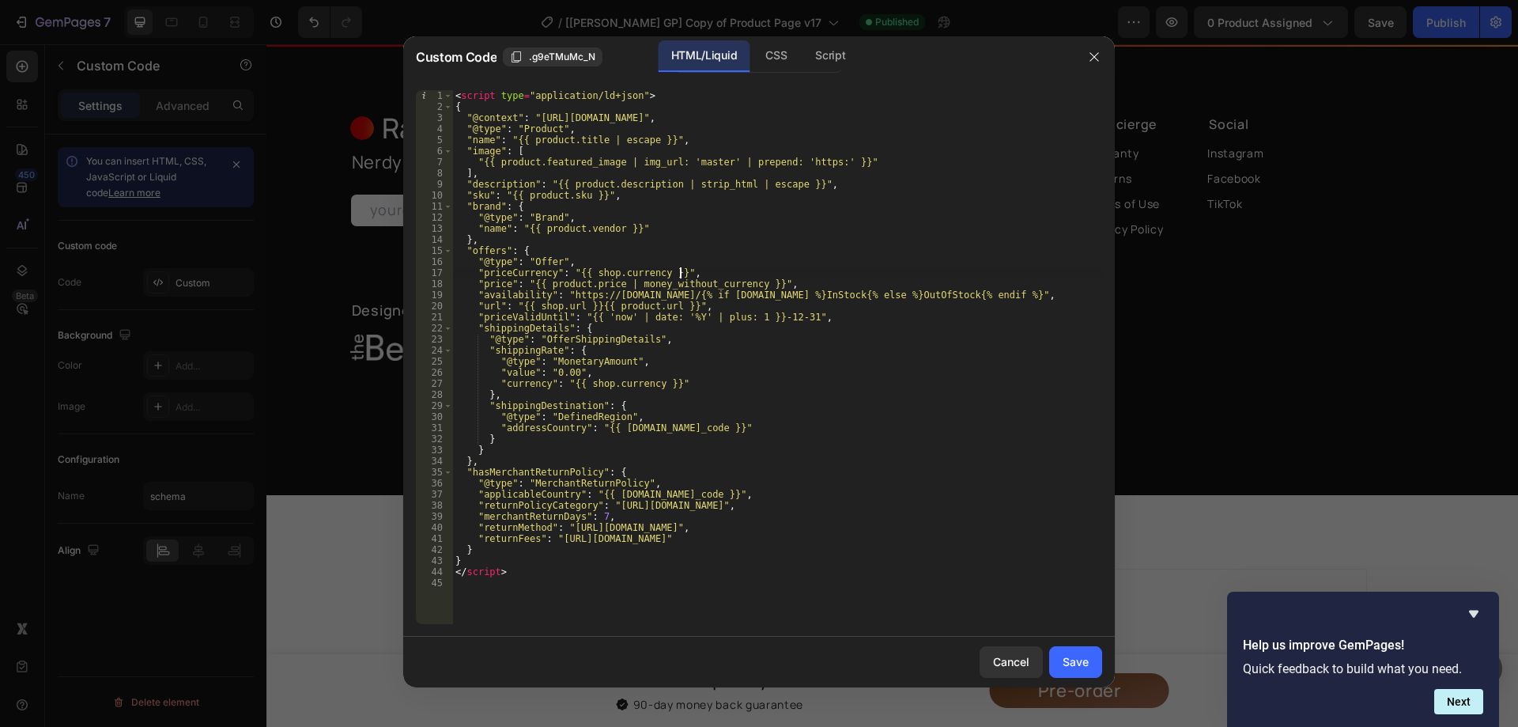
type textarea "</script>"
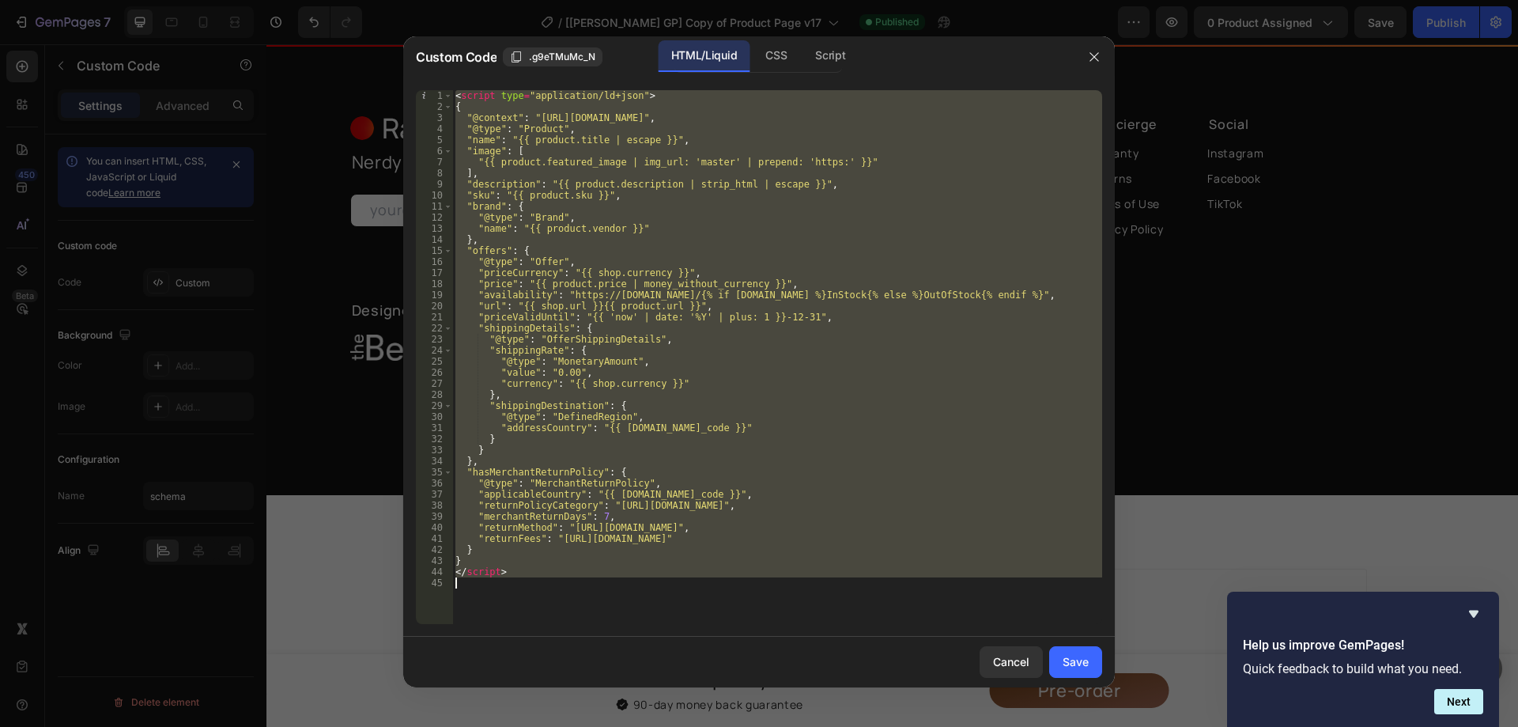
paste textarea
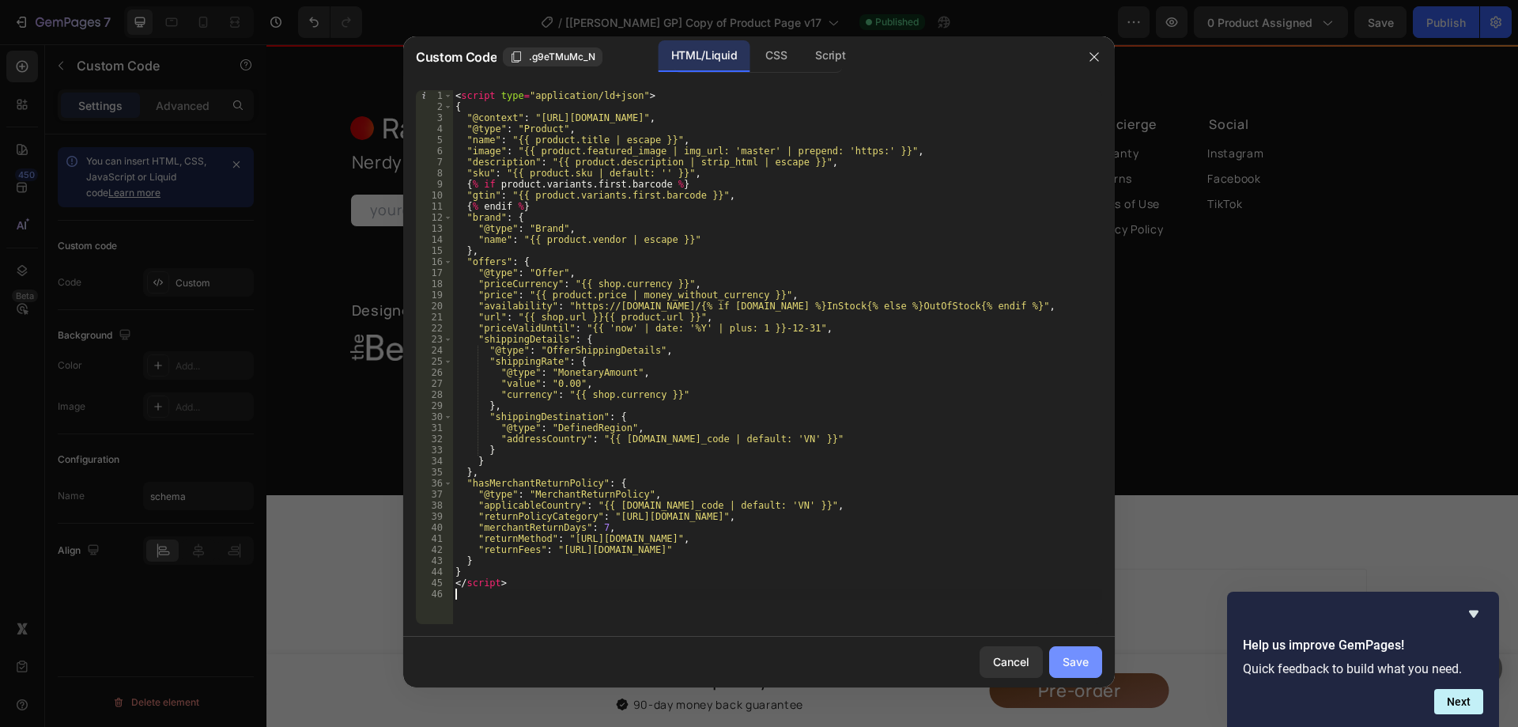
click at [1071, 663] on div "Save" at bounding box center [1076, 661] width 26 height 17
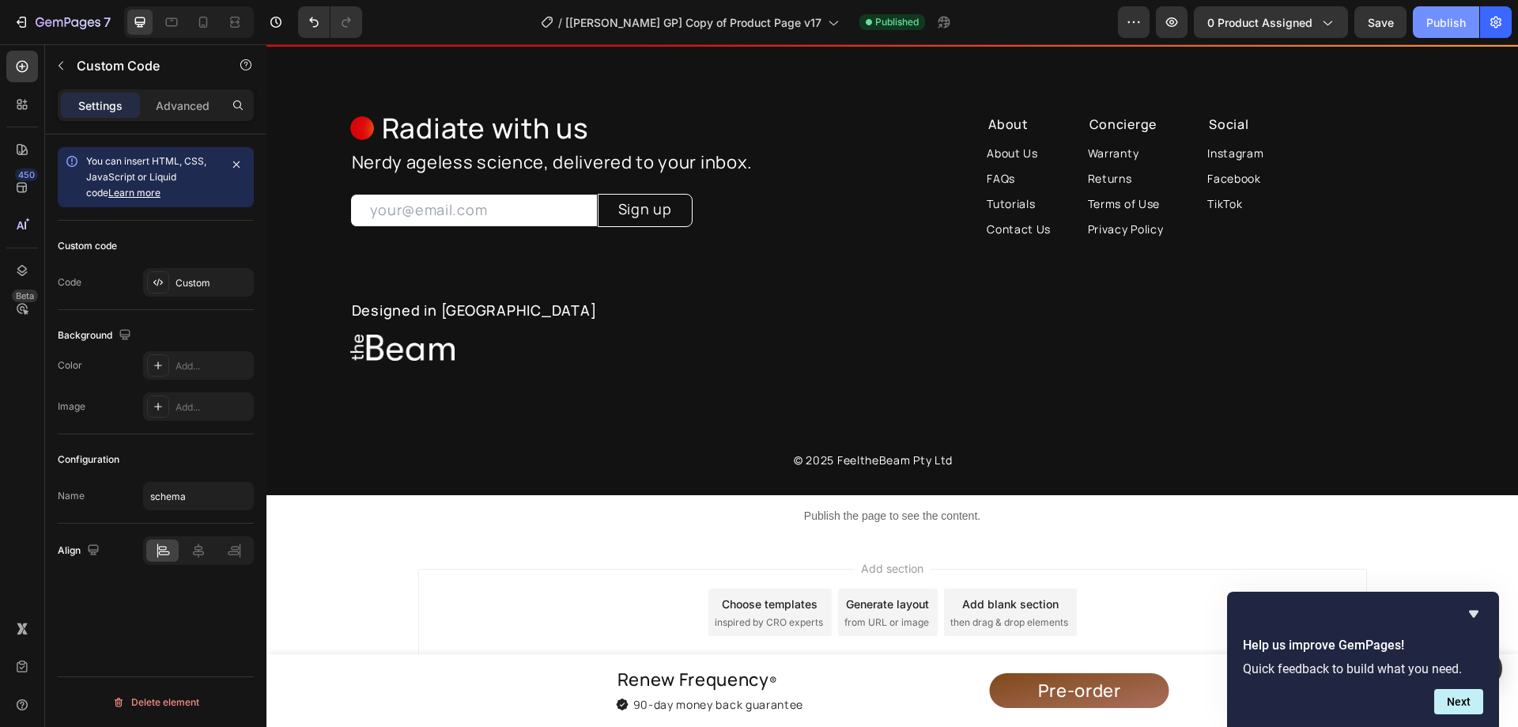
click at [1460, 18] on div "Publish" at bounding box center [1446, 22] width 40 height 17
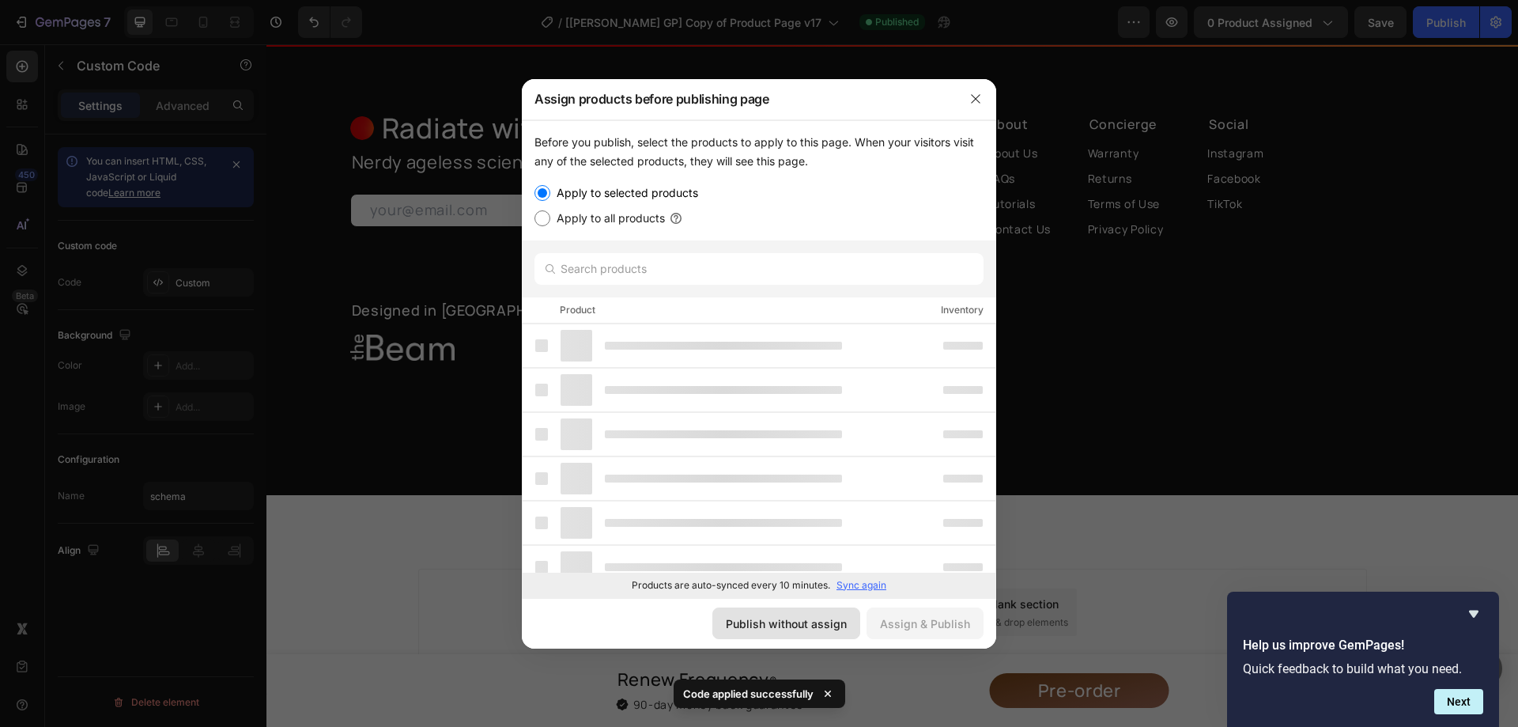
drag, startPoint x: 840, startPoint y: 625, endPoint x: 495, endPoint y: 587, distance: 346.8
click at [840, 625] on div "Publish without assign" at bounding box center [786, 623] width 121 height 17
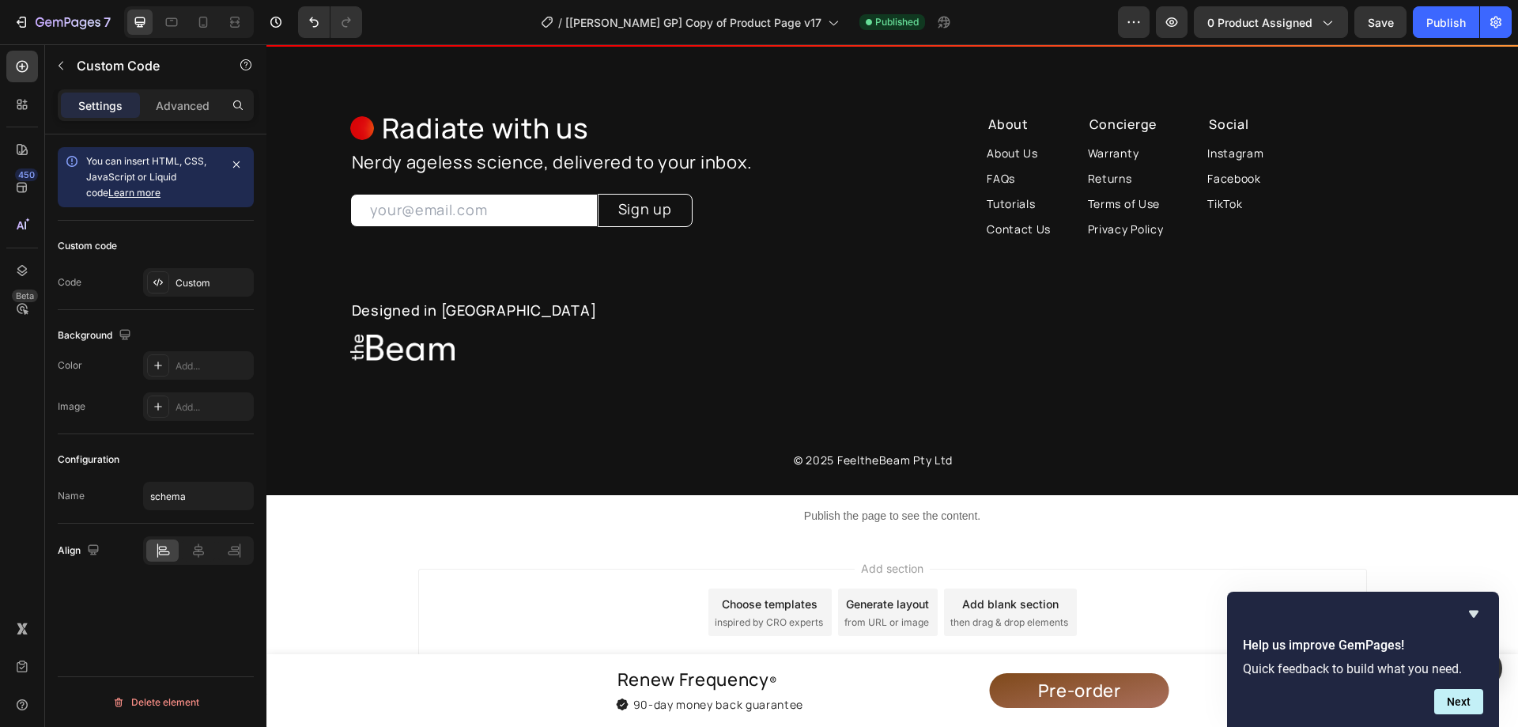
click at [901, 519] on p "Publish the page to see the content." at bounding box center [892, 516] width 1252 height 17
